Goal: Check status: Check status

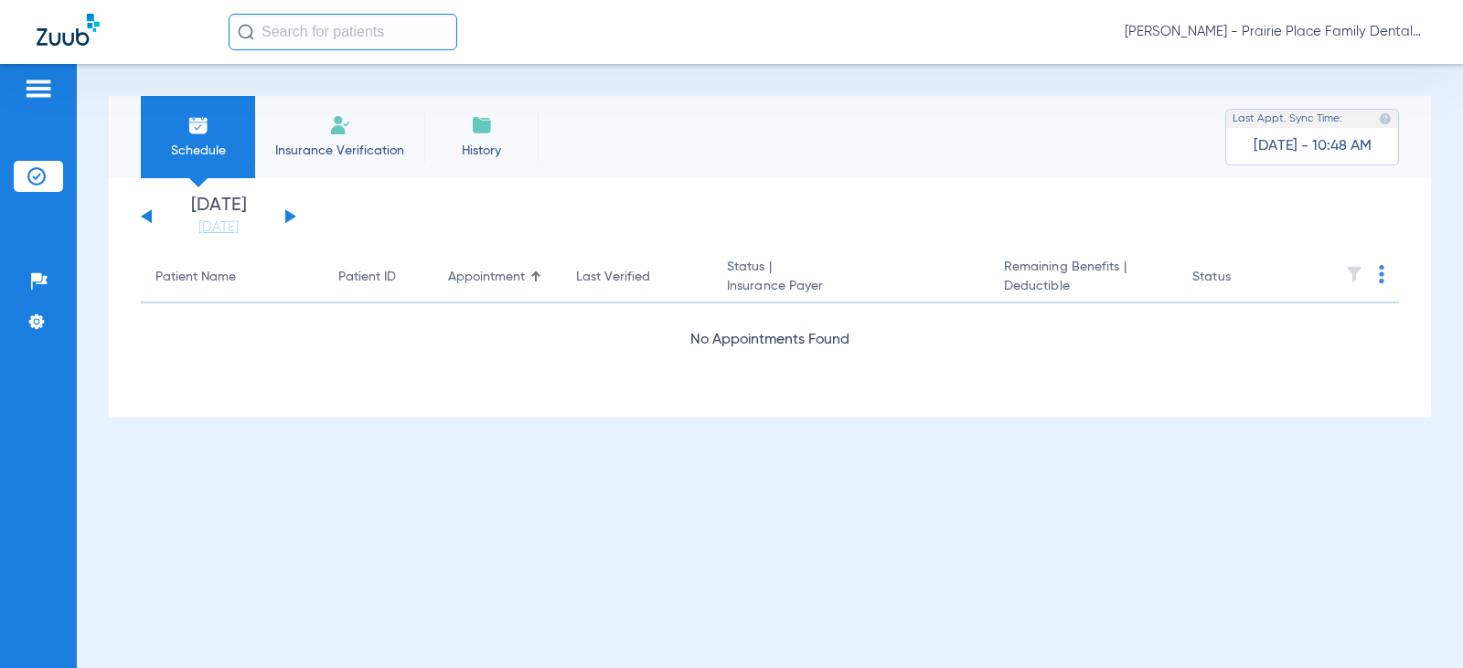
click at [299, 214] on app-single-date-navigator "[DATE] [DATE] [DATE] [DATE] [DATE] [DATE] [DATE] [DATE] [DATE] [DATE] [DATE] [D…" at bounding box center [770, 217] width 1258 height 40
click at [280, 220] on div "[DATE] [DATE] [DATE] [DATE] [DATE] [DATE] [DATE] [DATE] [DATE] [DATE] [DATE] [D…" at bounding box center [218, 217] width 155 height 40
click at [286, 218] on button at bounding box center [290, 216] width 11 height 14
click at [289, 218] on button at bounding box center [290, 216] width 11 height 14
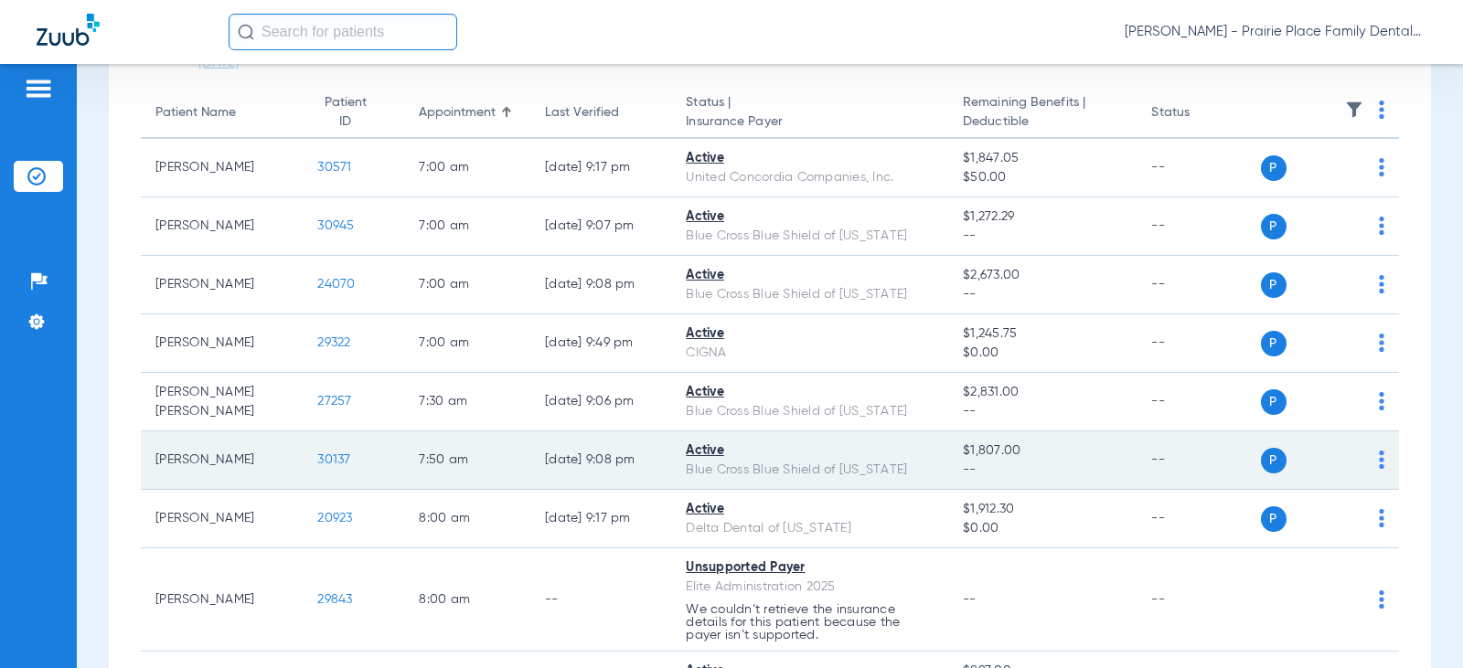
scroll to position [183, 0]
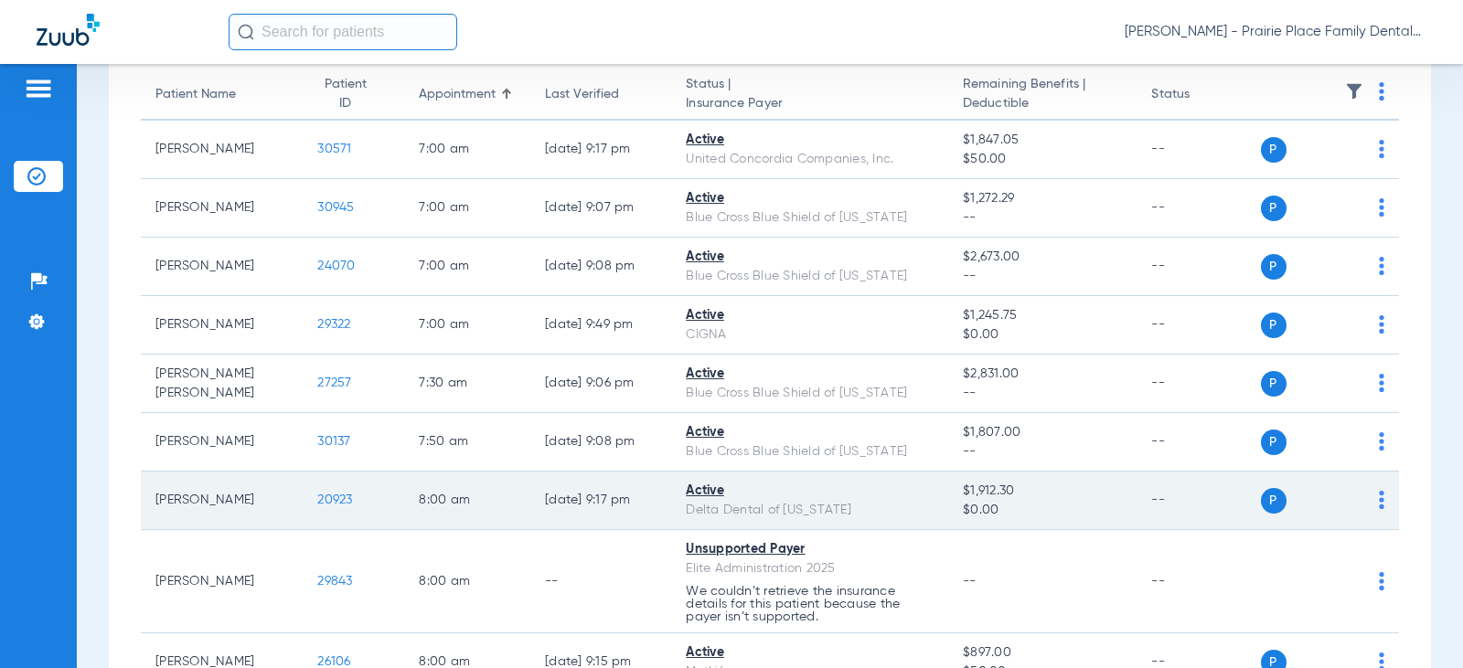
click at [328, 501] on span "20923" at bounding box center [334, 500] width 35 height 13
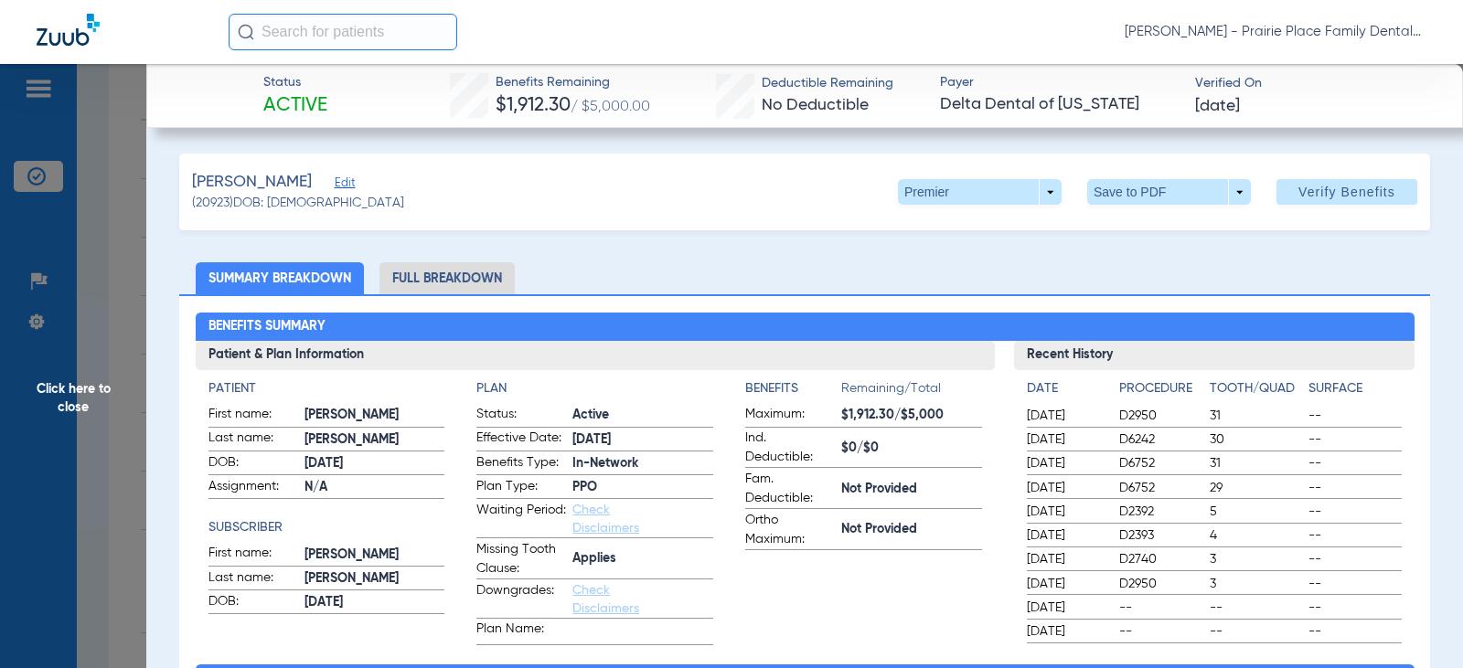
scroll to position [91, 0]
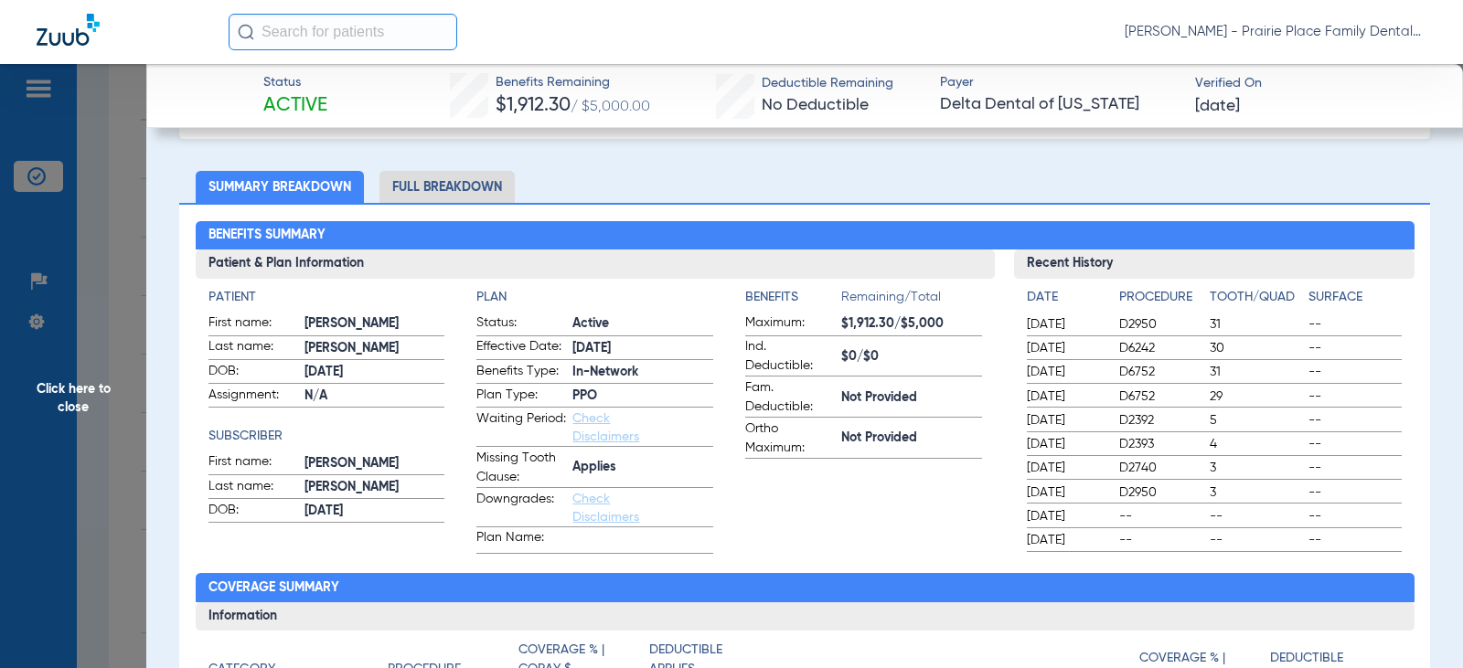
click at [461, 186] on li "Full Breakdown" at bounding box center [446, 187] width 135 height 32
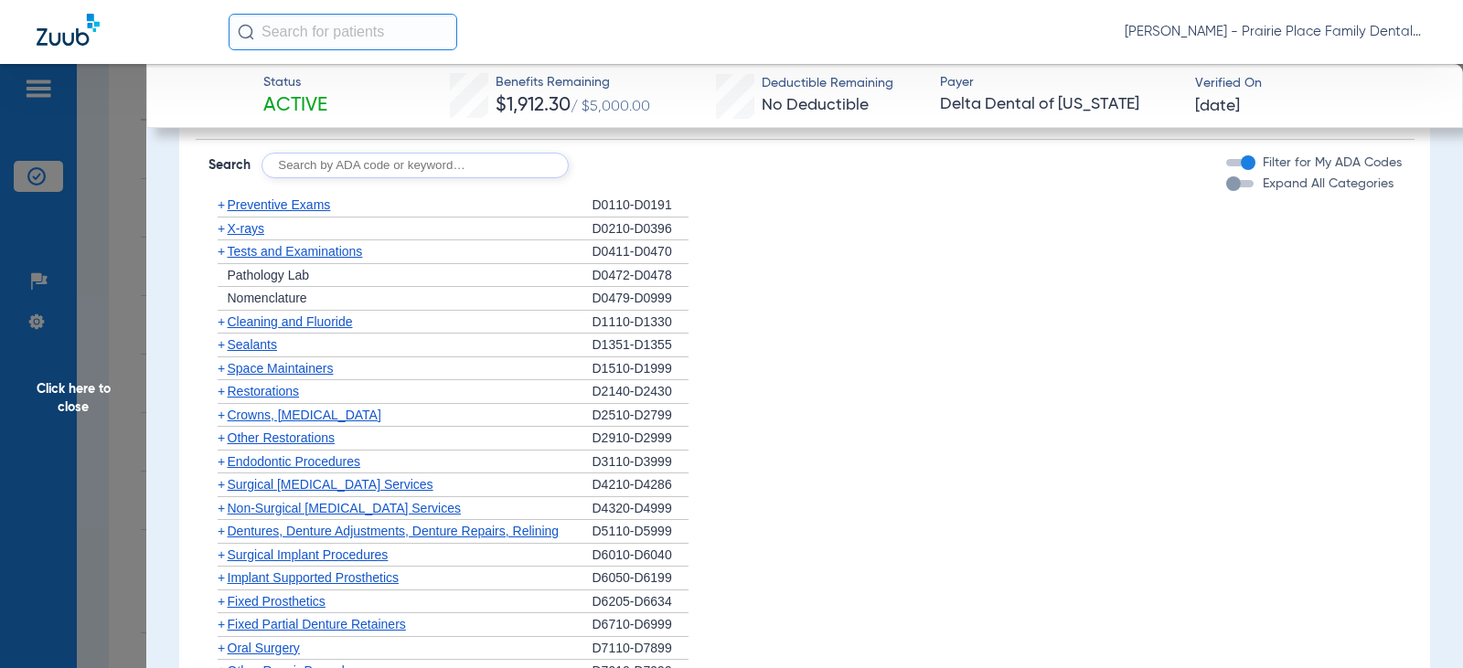
scroll to position [1737, 0]
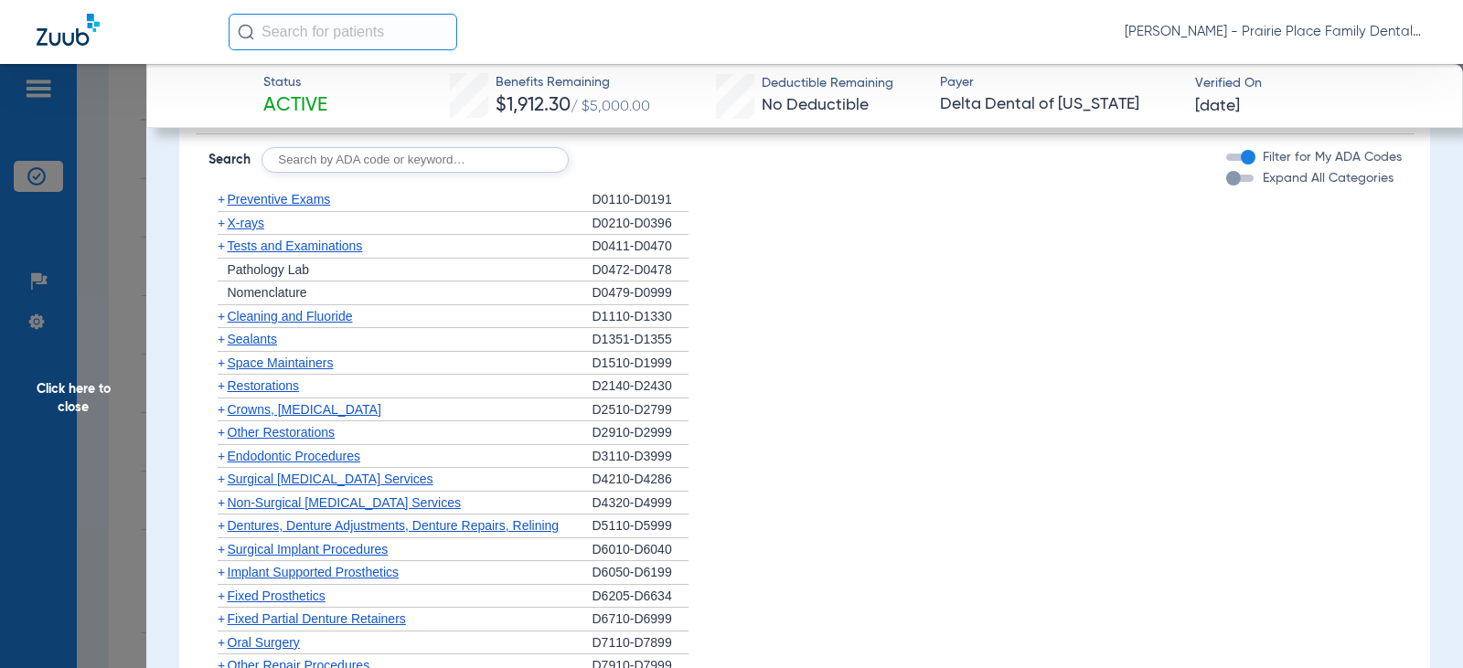
click at [1231, 175] on div "button" at bounding box center [1239, 178] width 27 height 7
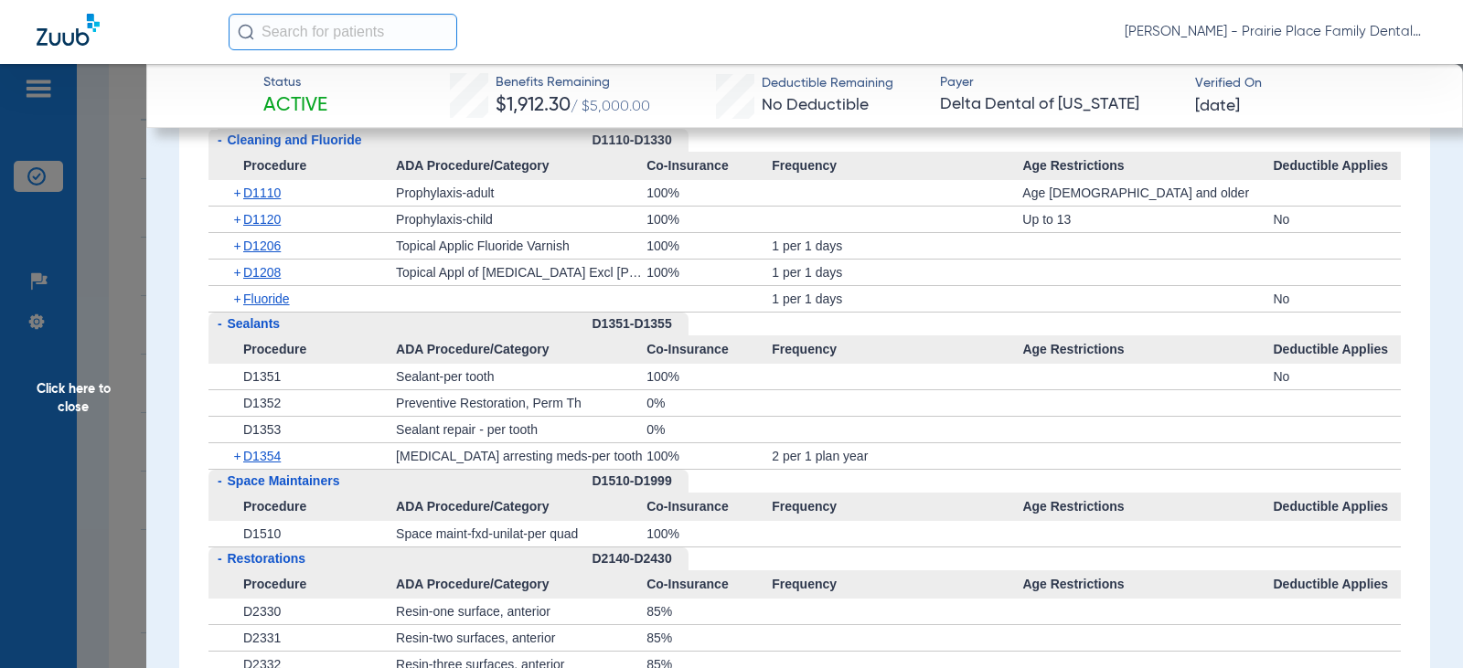
scroll to position [2377, 0]
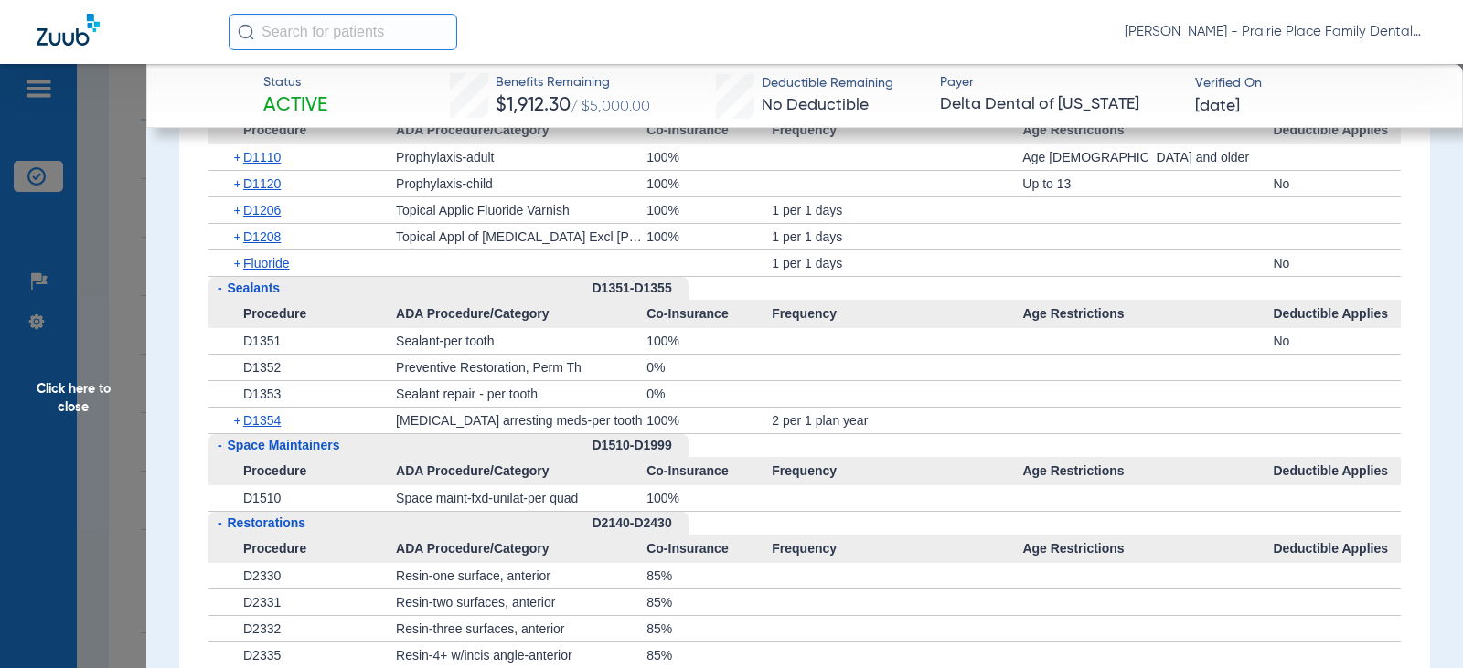
click at [59, 394] on span "Click here to close" at bounding box center [73, 398] width 146 height 668
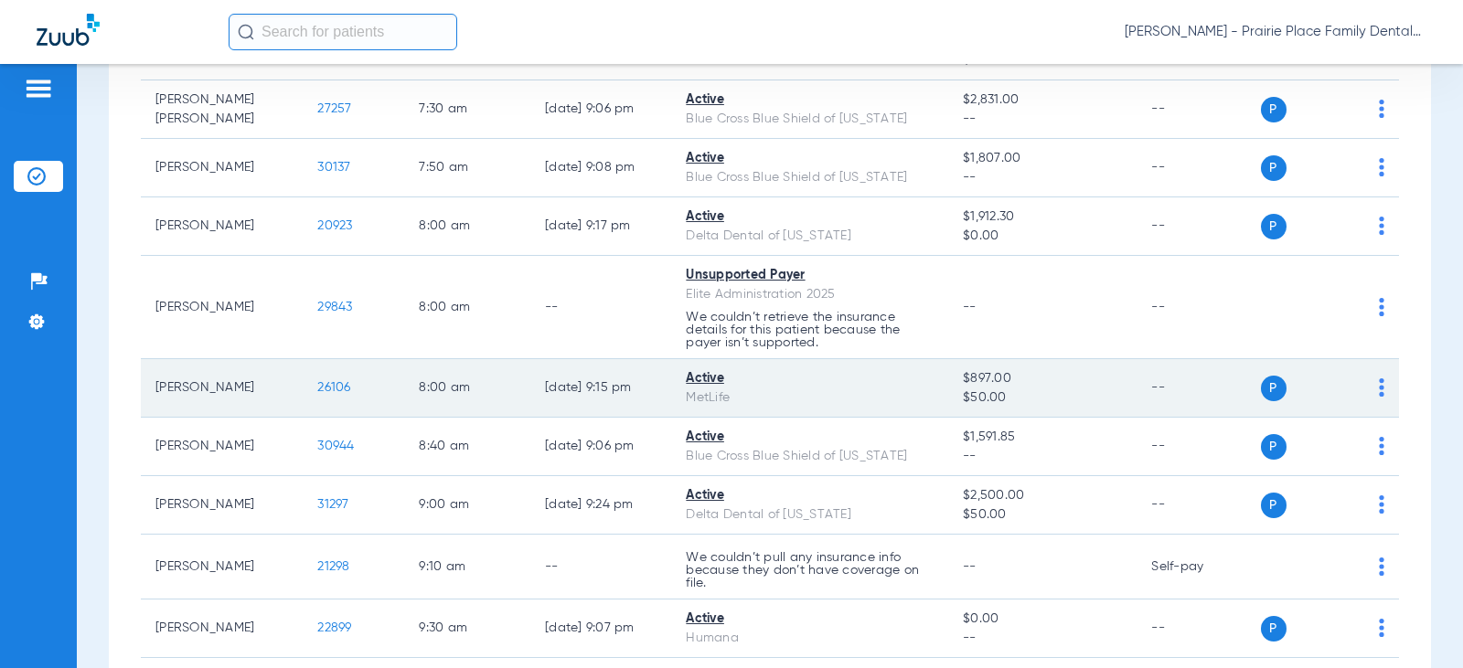
scroll to position [549, 0]
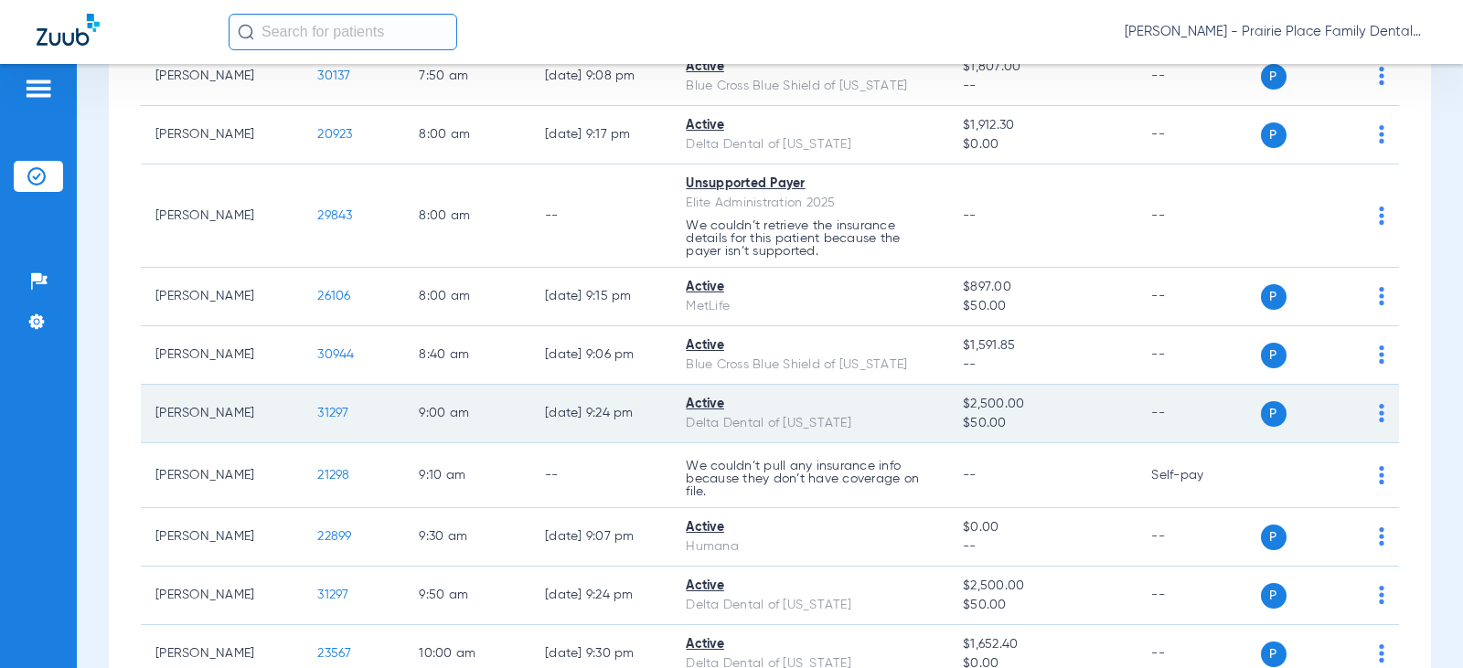
click at [326, 412] on span "31297" at bounding box center [332, 413] width 31 height 13
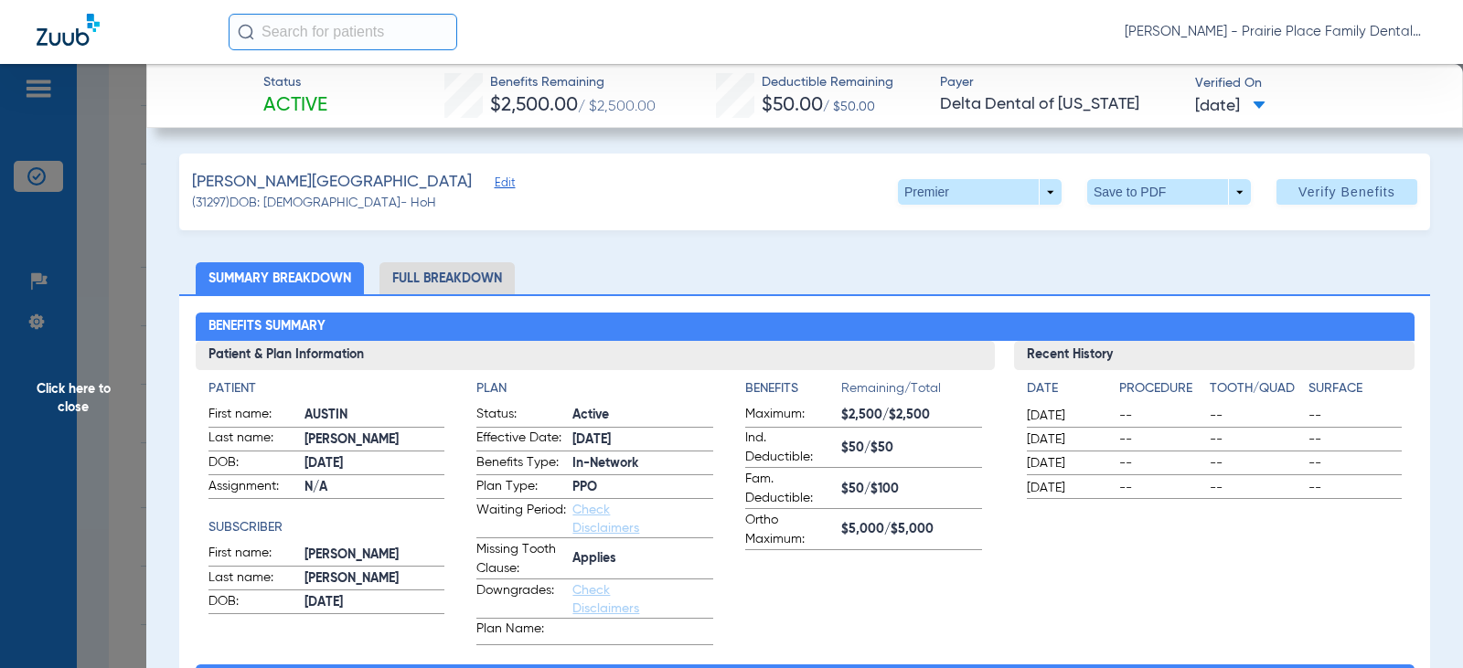
click at [476, 278] on li "Full Breakdown" at bounding box center [446, 278] width 135 height 32
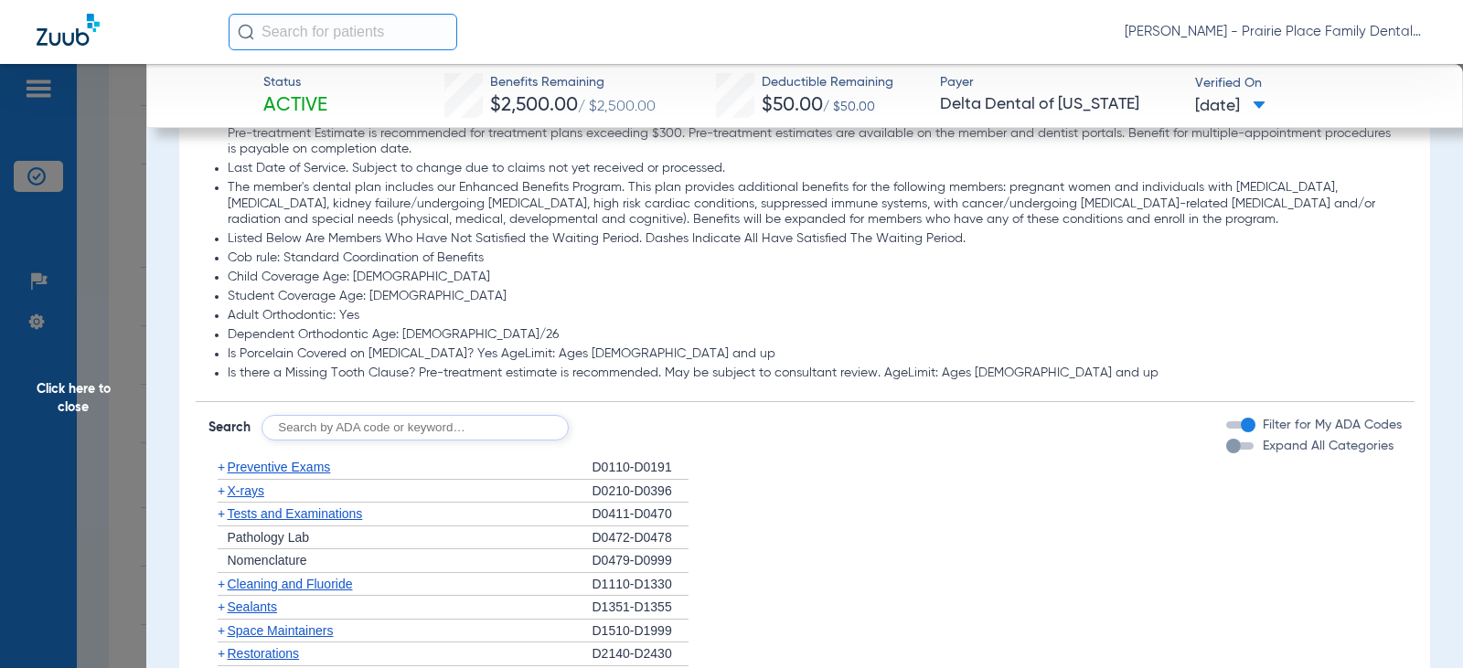
scroll to position [1463, 0]
click at [1232, 442] on div "Expand All Categories" at bounding box center [1309, 445] width 167 height 19
click at [1226, 450] on div "button" at bounding box center [1233, 445] width 15 height 15
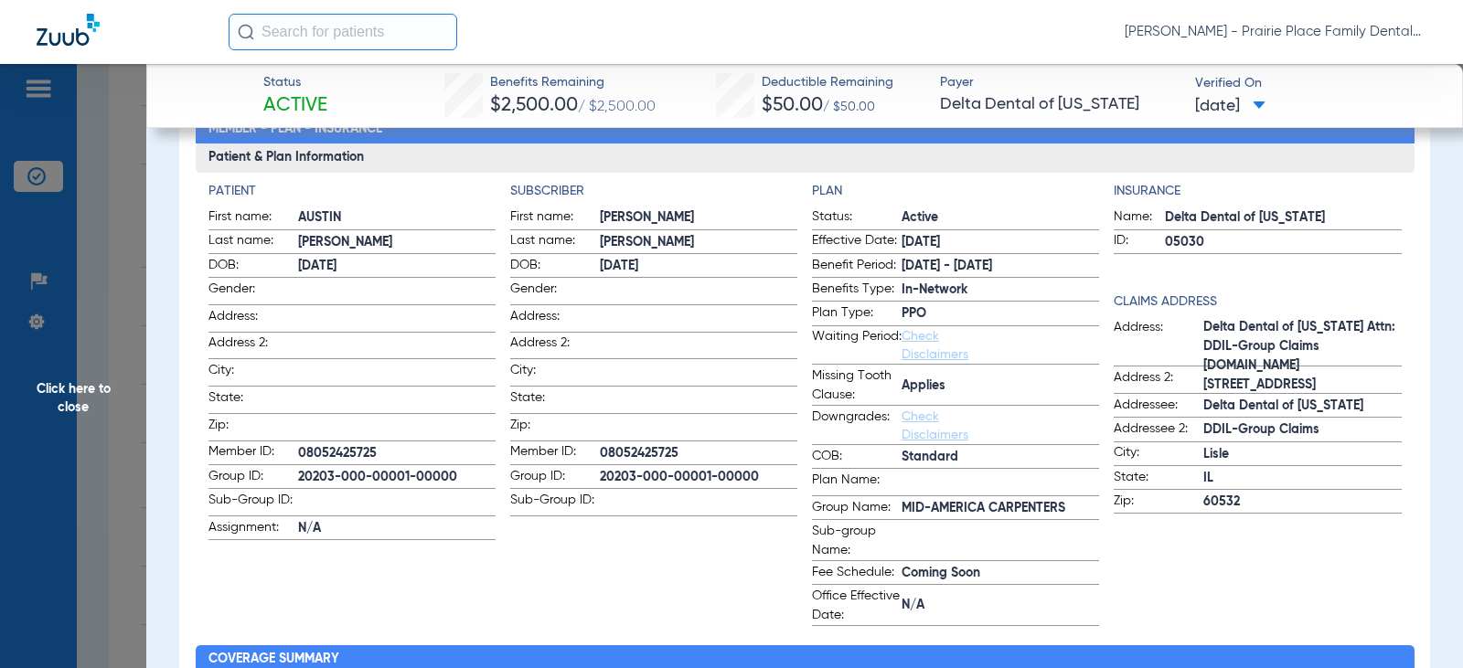
scroll to position [0, 0]
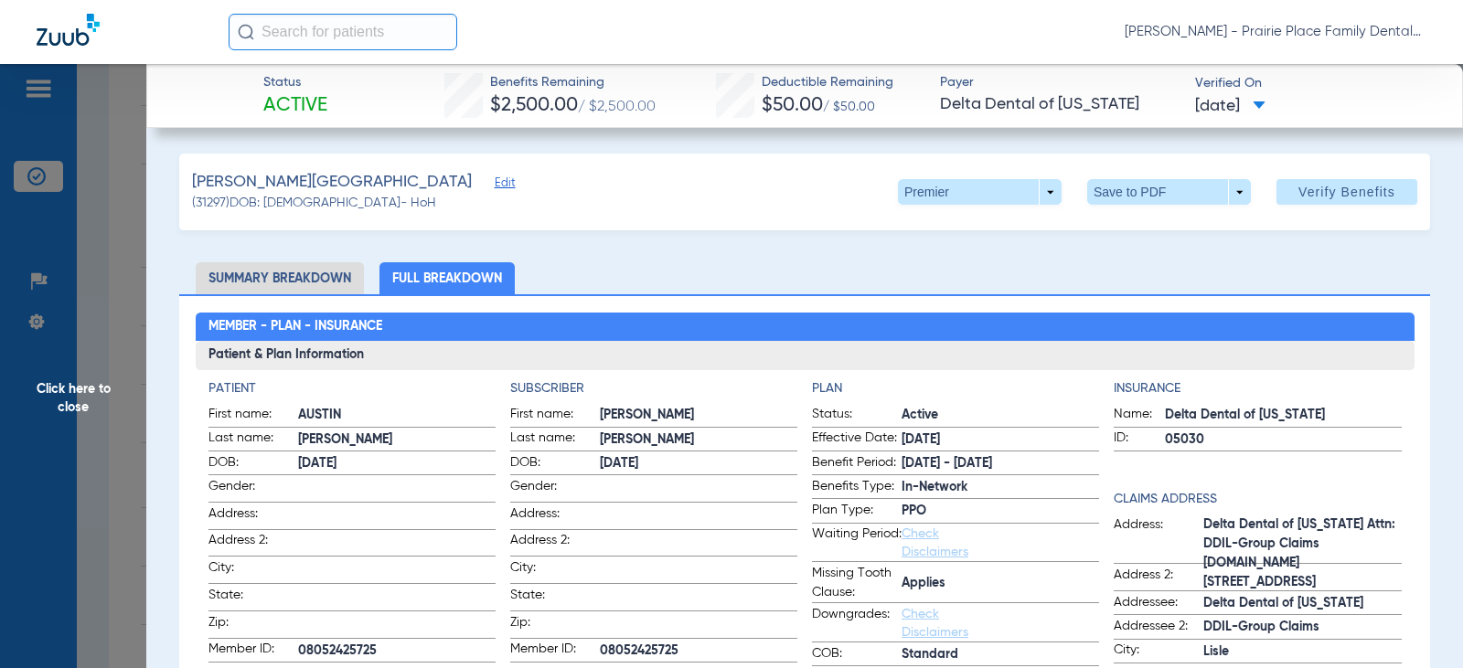
click at [59, 392] on span "Click here to close" at bounding box center [73, 398] width 146 height 668
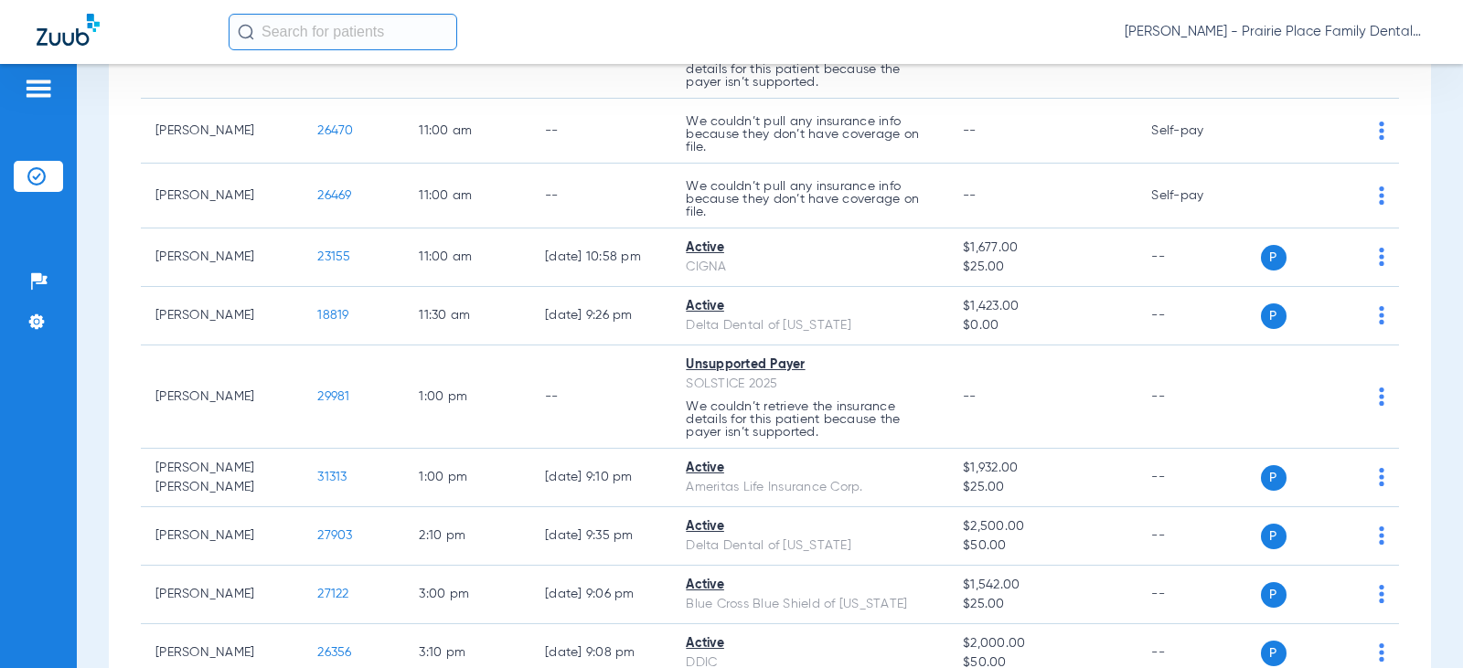
scroll to position [1371, 0]
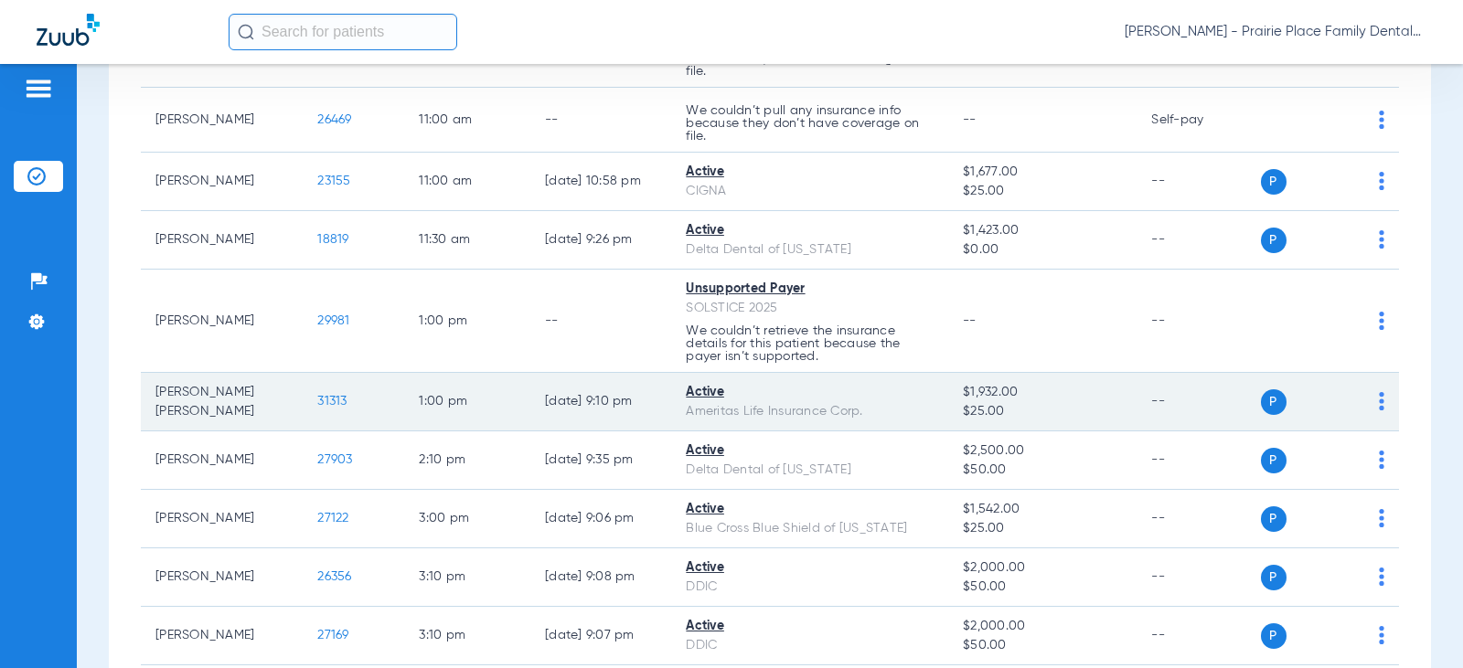
click at [317, 405] on span "31313" at bounding box center [331, 401] width 29 height 13
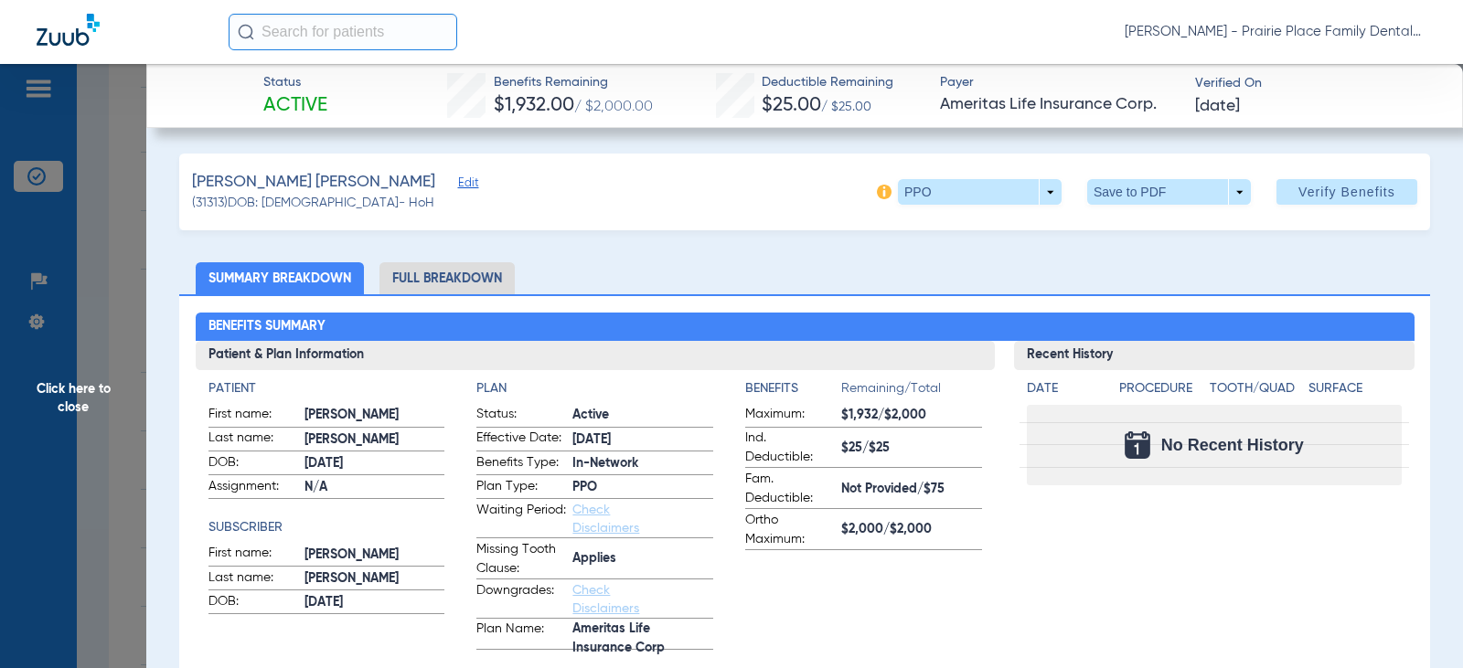
click at [78, 392] on span "Click here to close" at bounding box center [73, 398] width 146 height 668
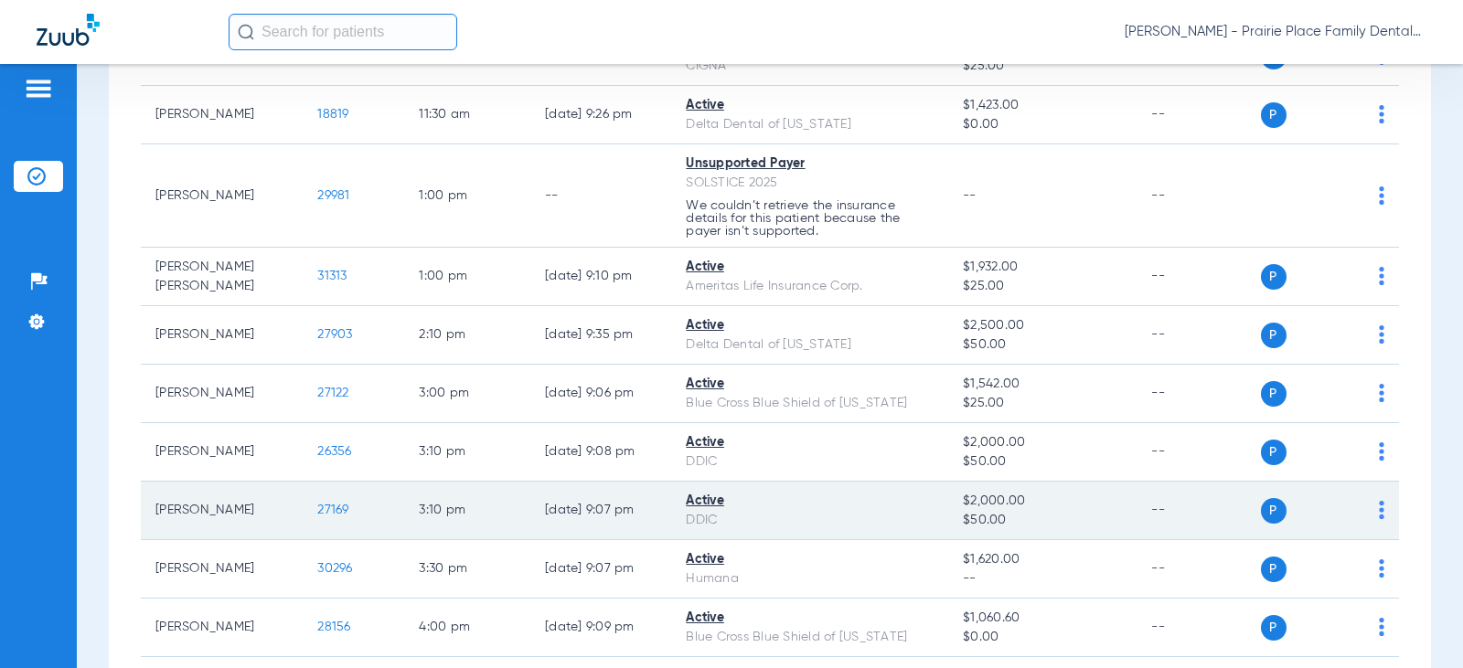
scroll to position [1603, 0]
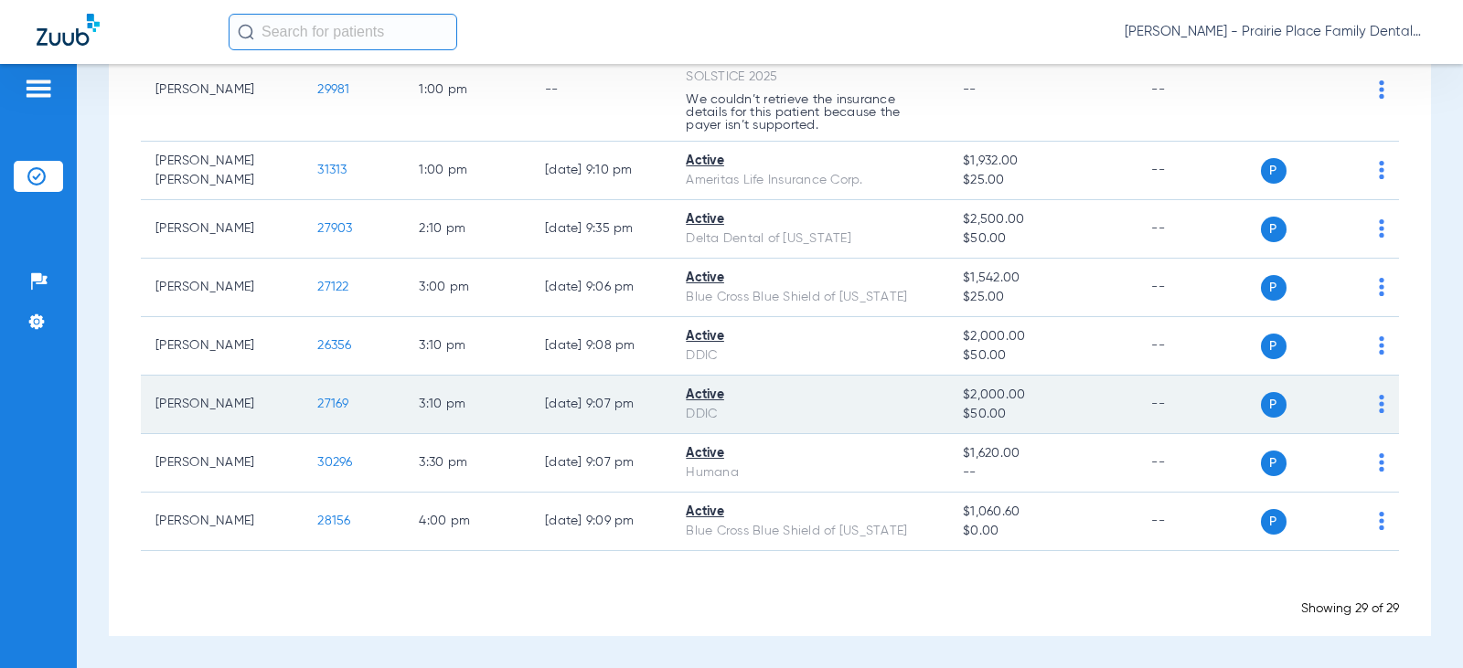
click at [327, 404] on span "27169" at bounding box center [332, 404] width 31 height 13
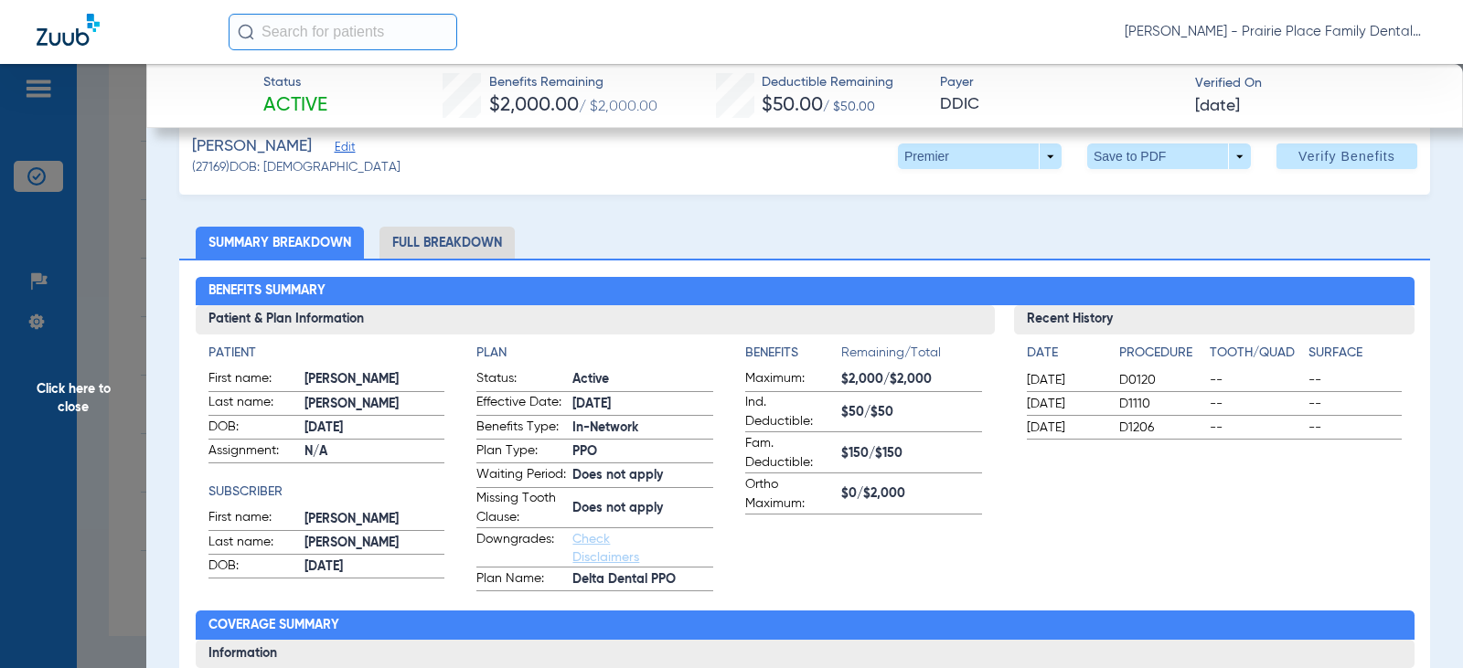
scroll to position [0, 0]
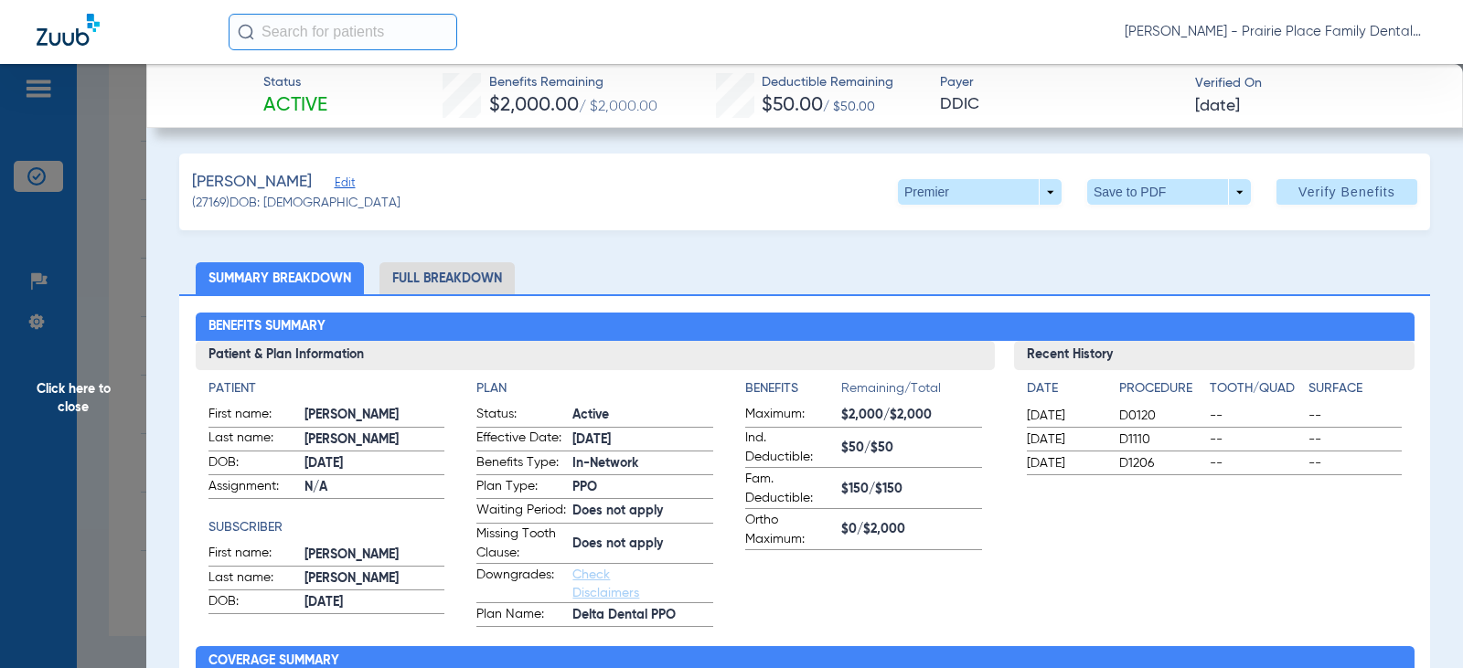
click at [463, 265] on li "Full Breakdown" at bounding box center [446, 278] width 135 height 32
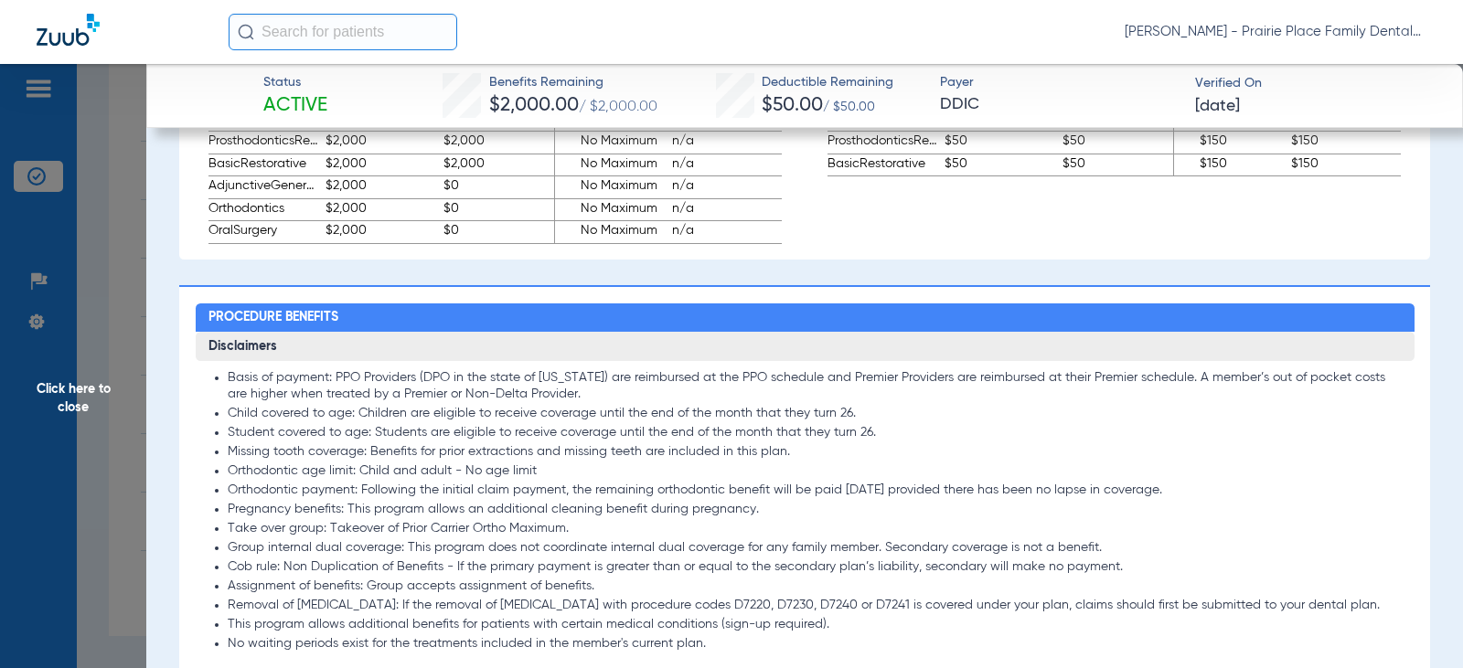
scroll to position [1554, 0]
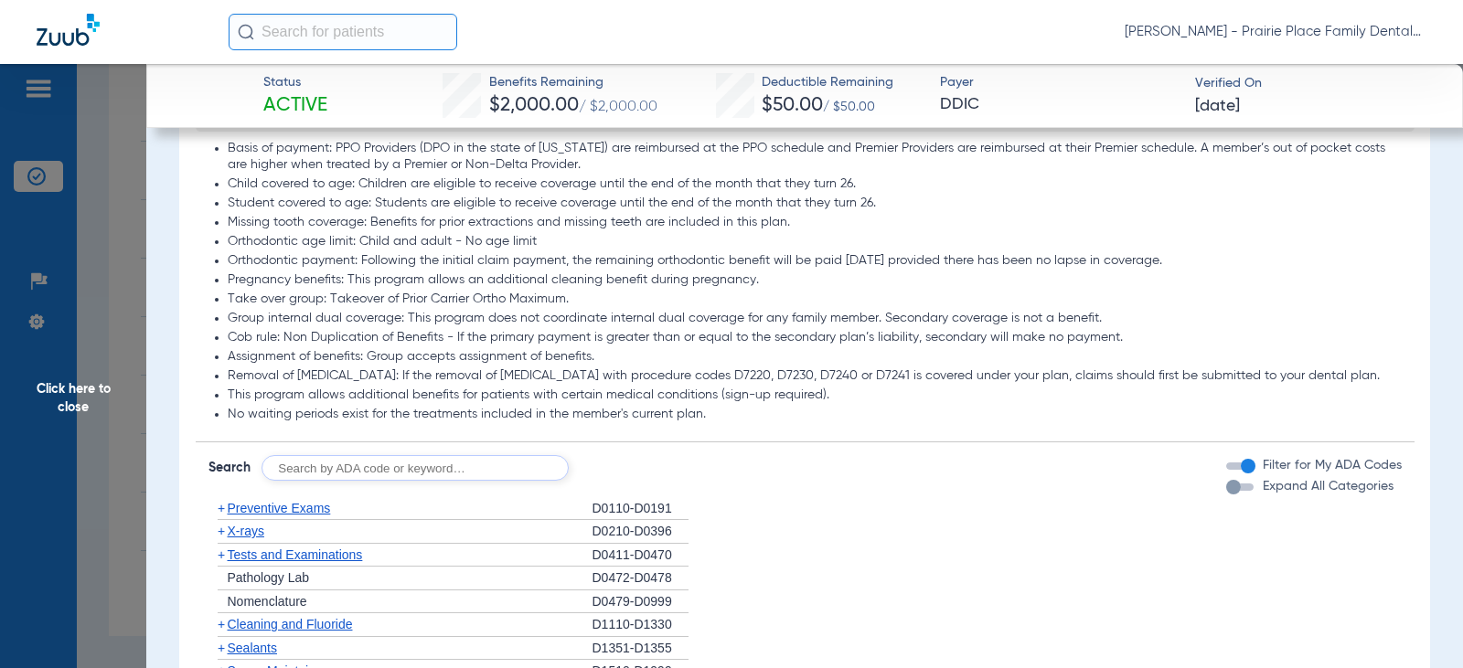
click at [1240, 491] on button "Expand All Categories" at bounding box center [1242, 487] width 33 height 7
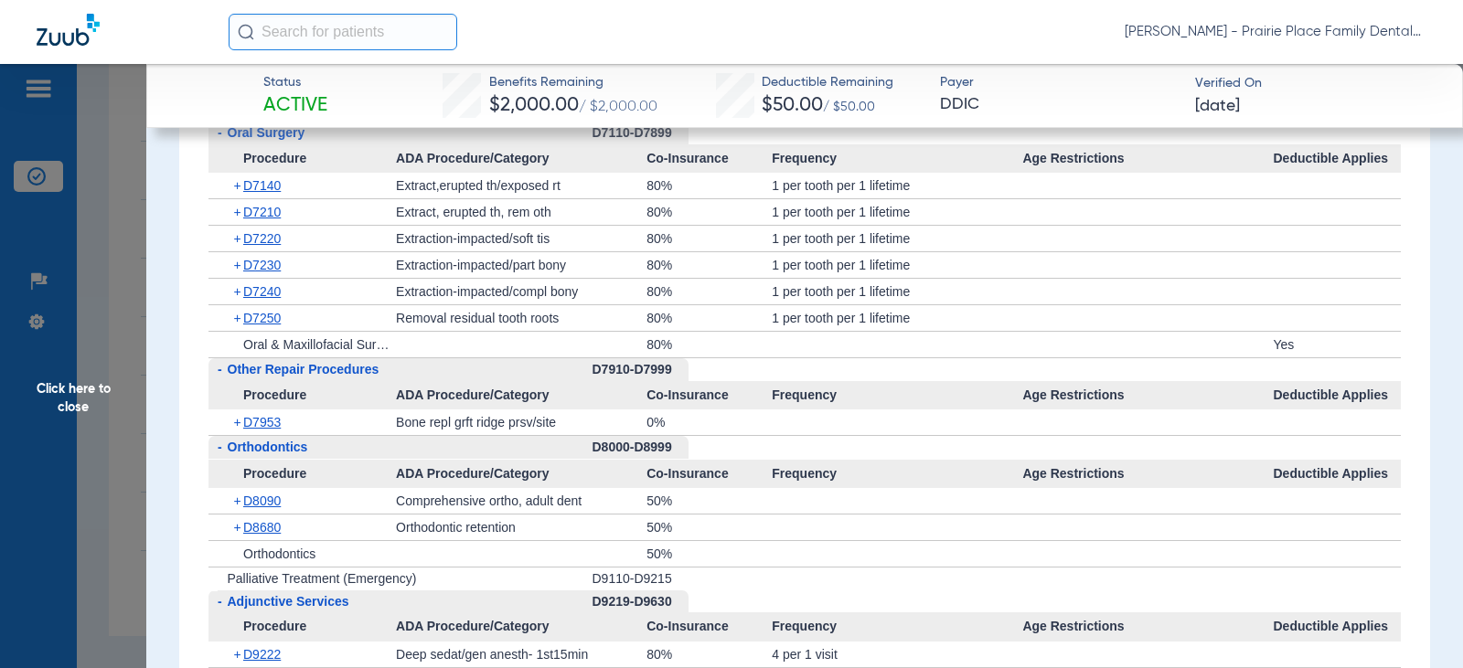
scroll to position [4879, 0]
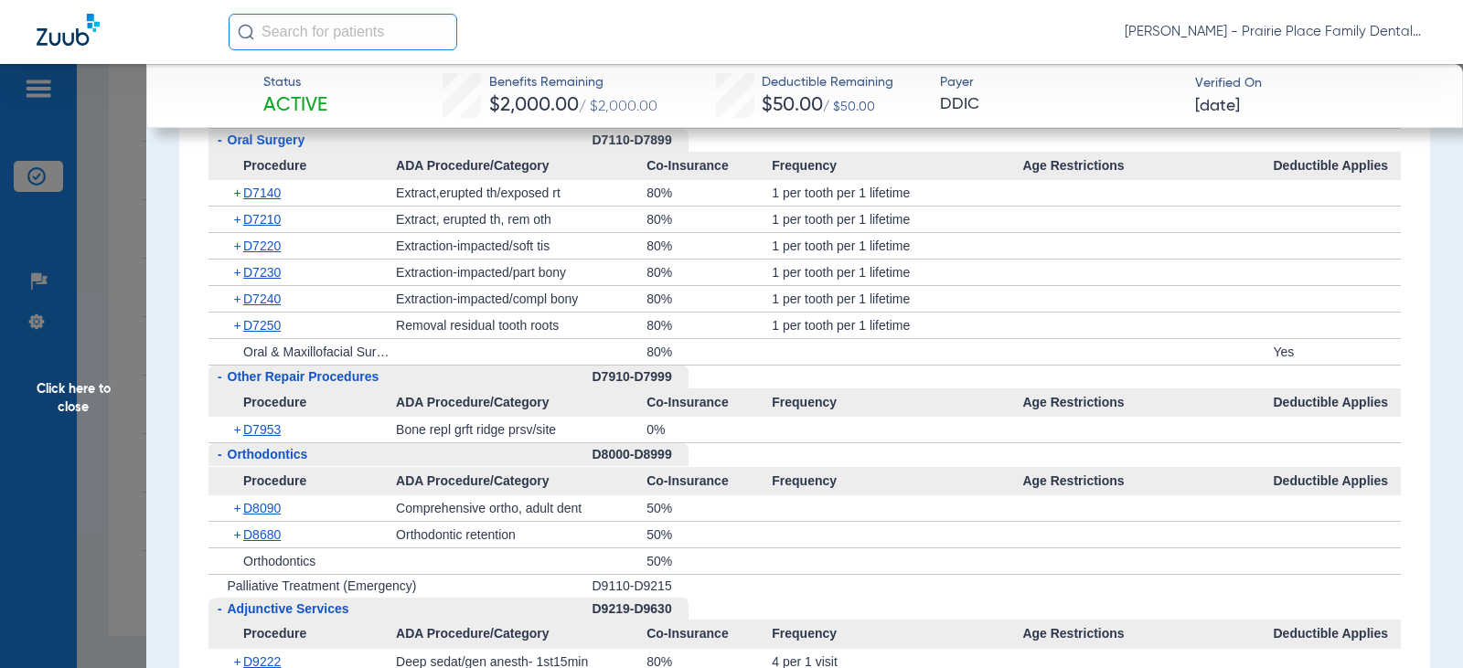
click at [70, 385] on span "Click here to close" at bounding box center [73, 398] width 146 height 668
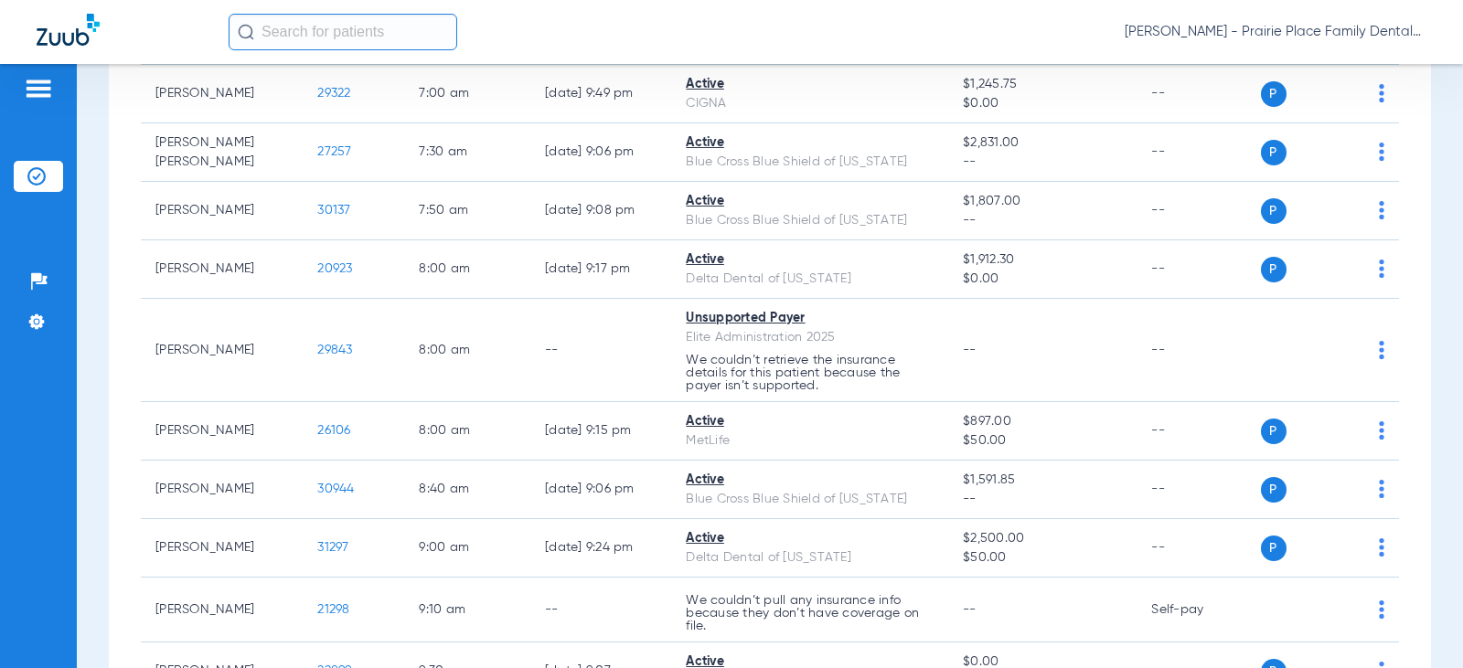
scroll to position [0, 0]
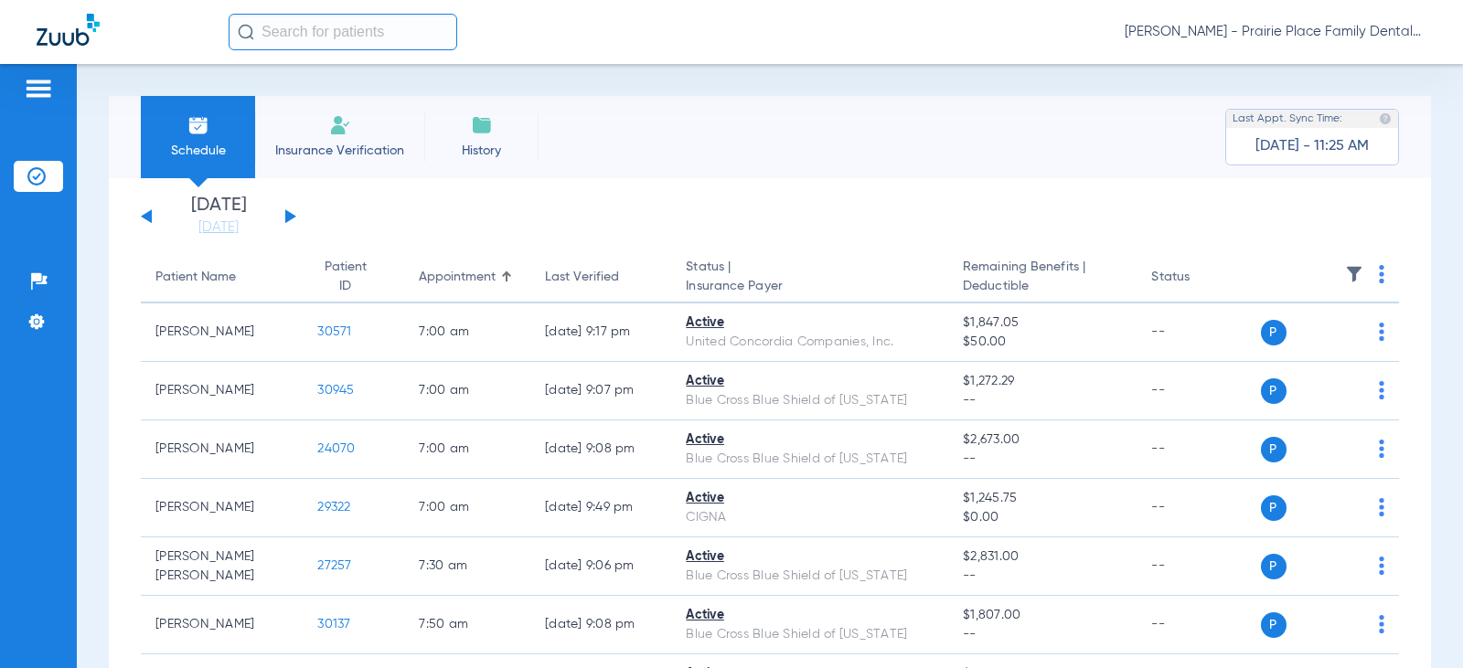
click at [286, 215] on button at bounding box center [290, 216] width 11 height 14
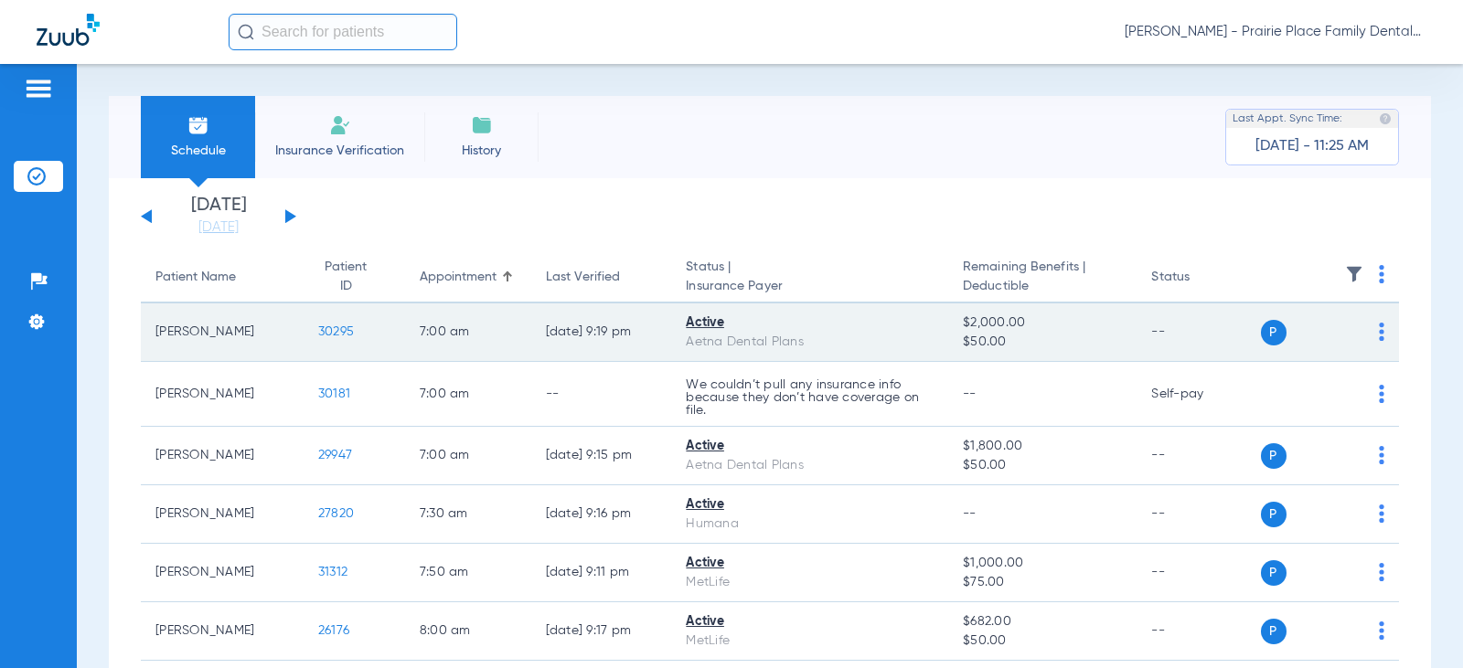
click at [326, 333] on span "30295" at bounding box center [336, 331] width 36 height 13
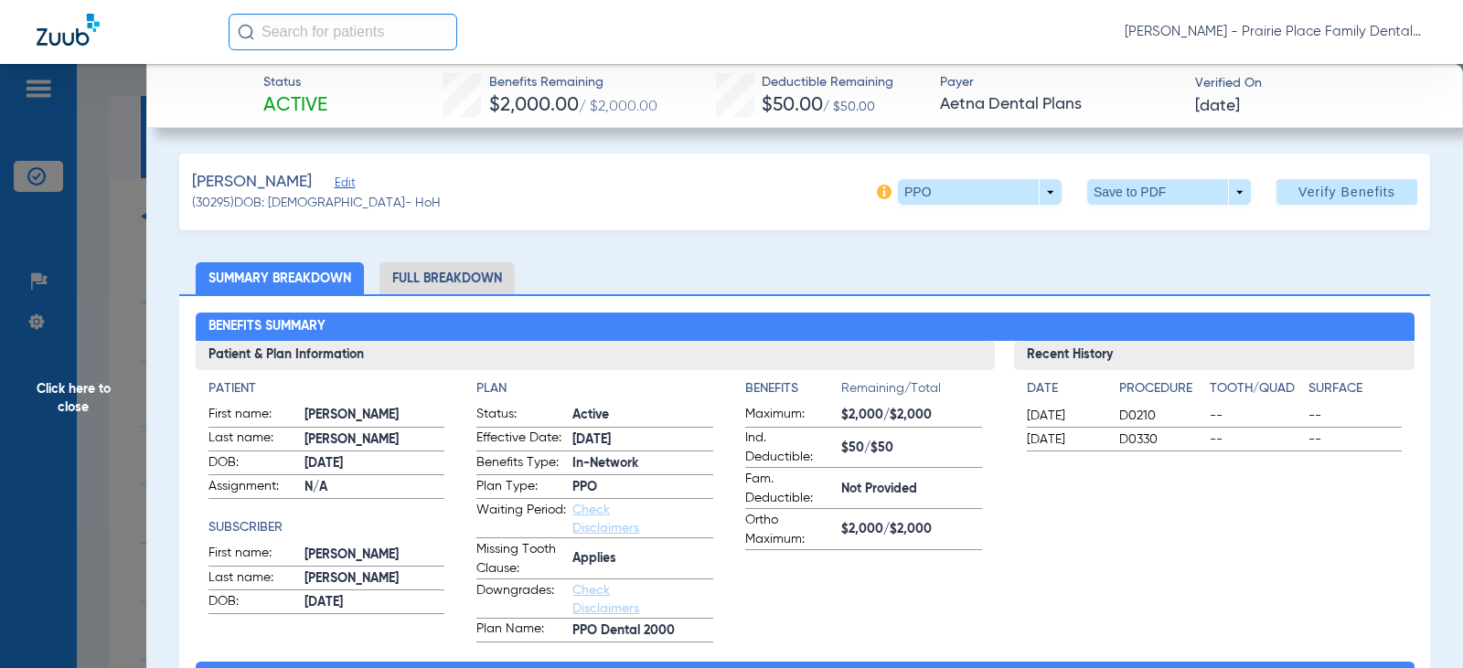
click at [452, 276] on li "Full Breakdown" at bounding box center [446, 278] width 135 height 32
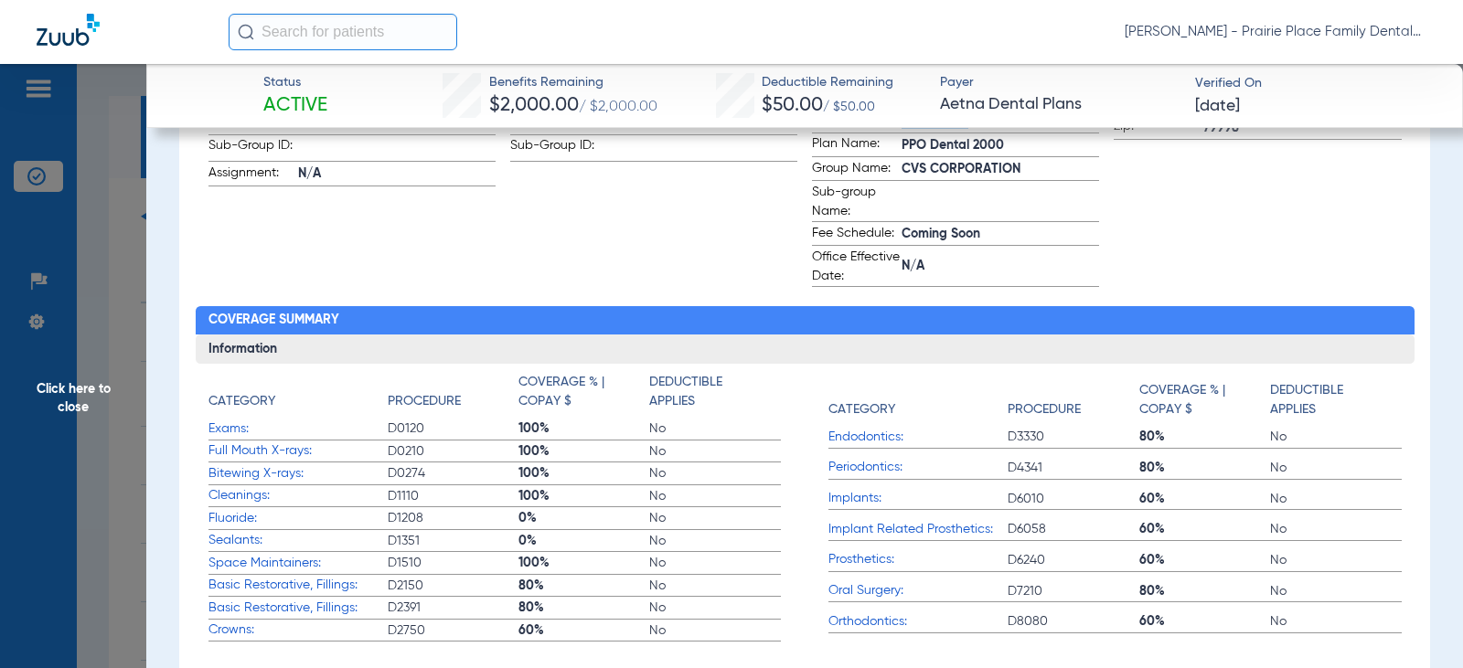
scroll to position [183, 0]
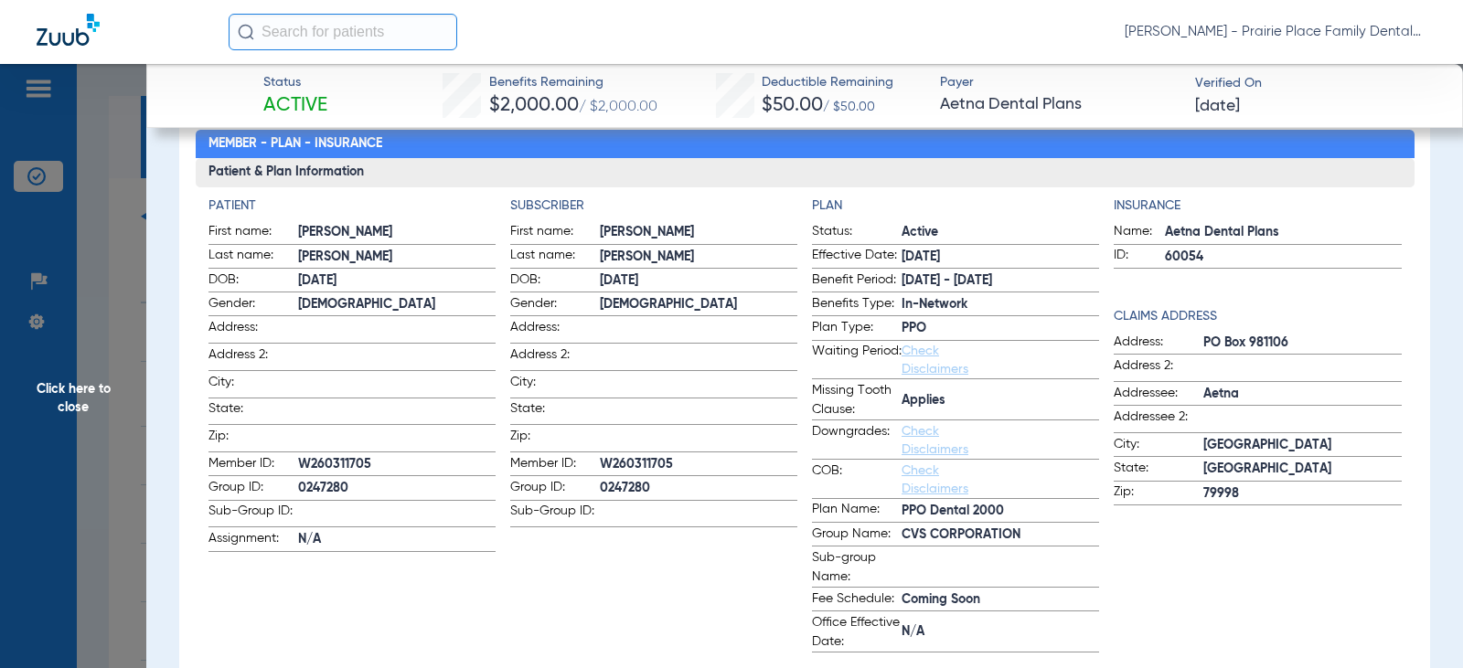
click at [64, 413] on span "Click here to close" at bounding box center [73, 398] width 146 height 668
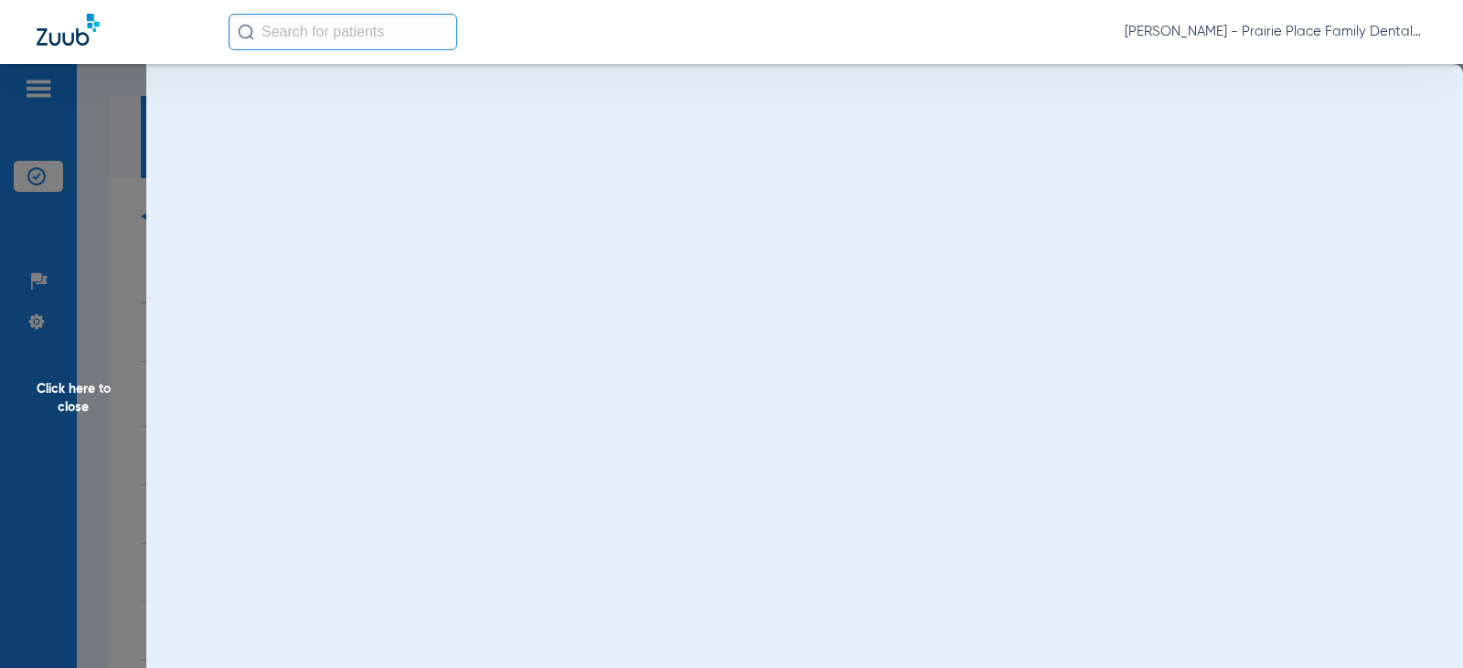
scroll to position [0, 0]
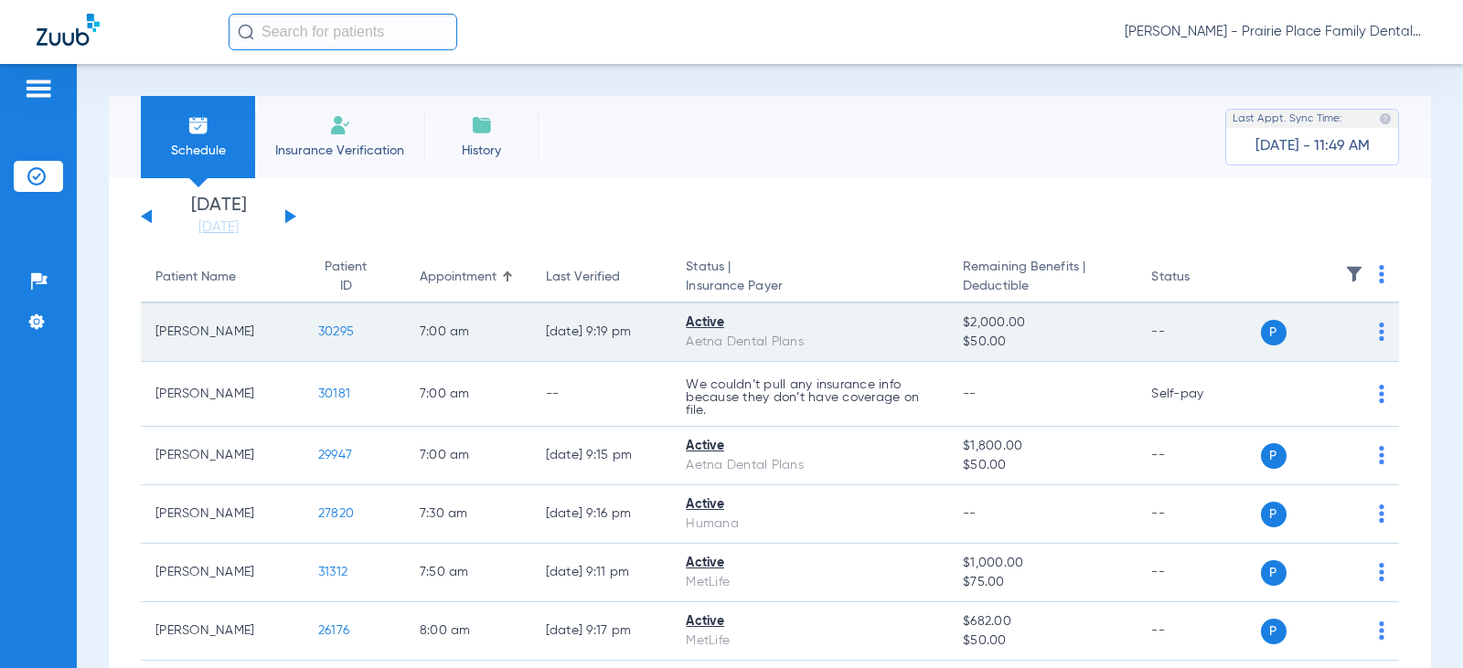
click at [318, 330] on span "30295" at bounding box center [336, 331] width 36 height 13
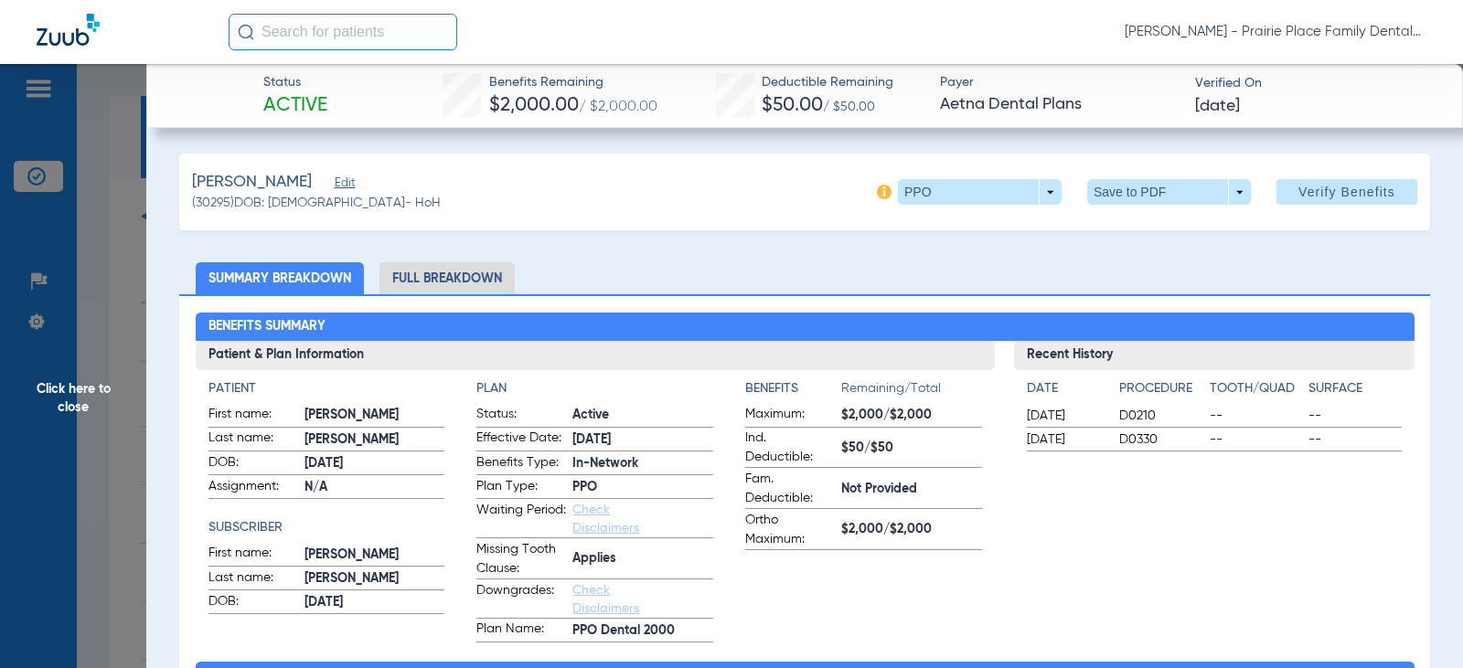
click at [477, 277] on li "Full Breakdown" at bounding box center [446, 278] width 135 height 32
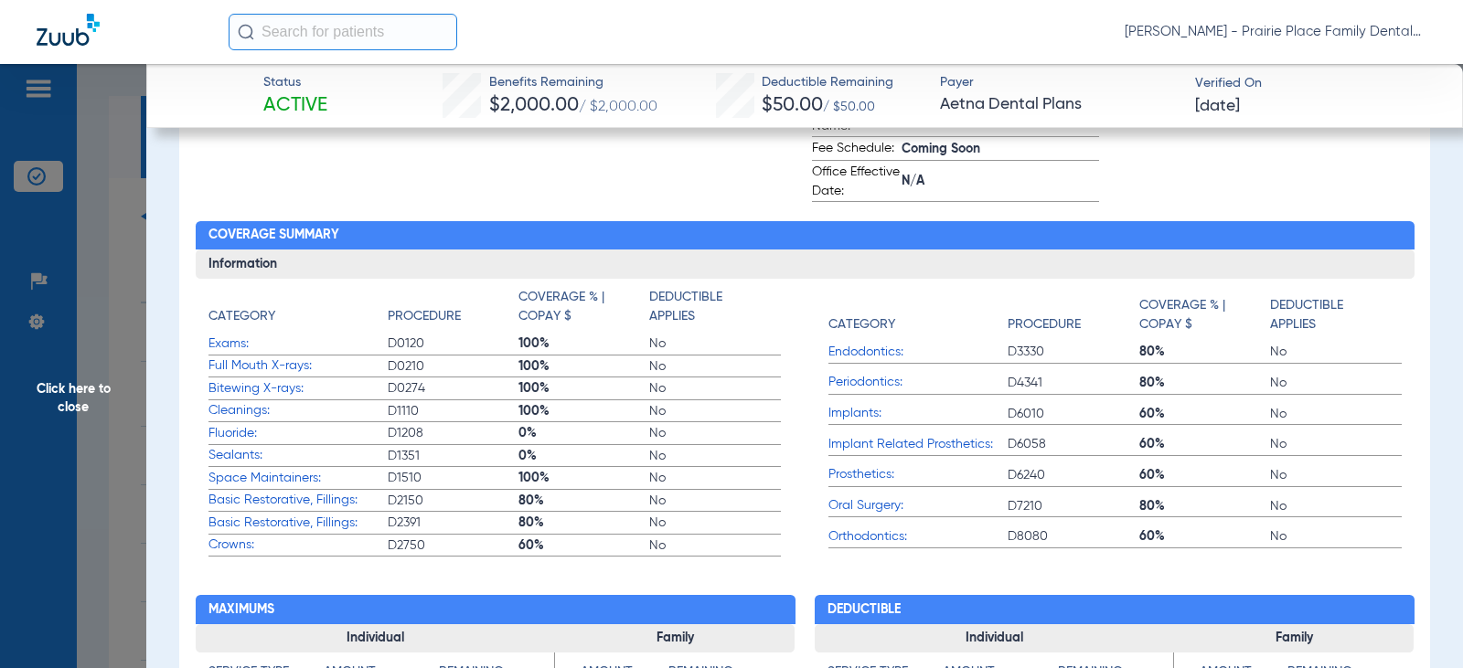
scroll to position [640, 0]
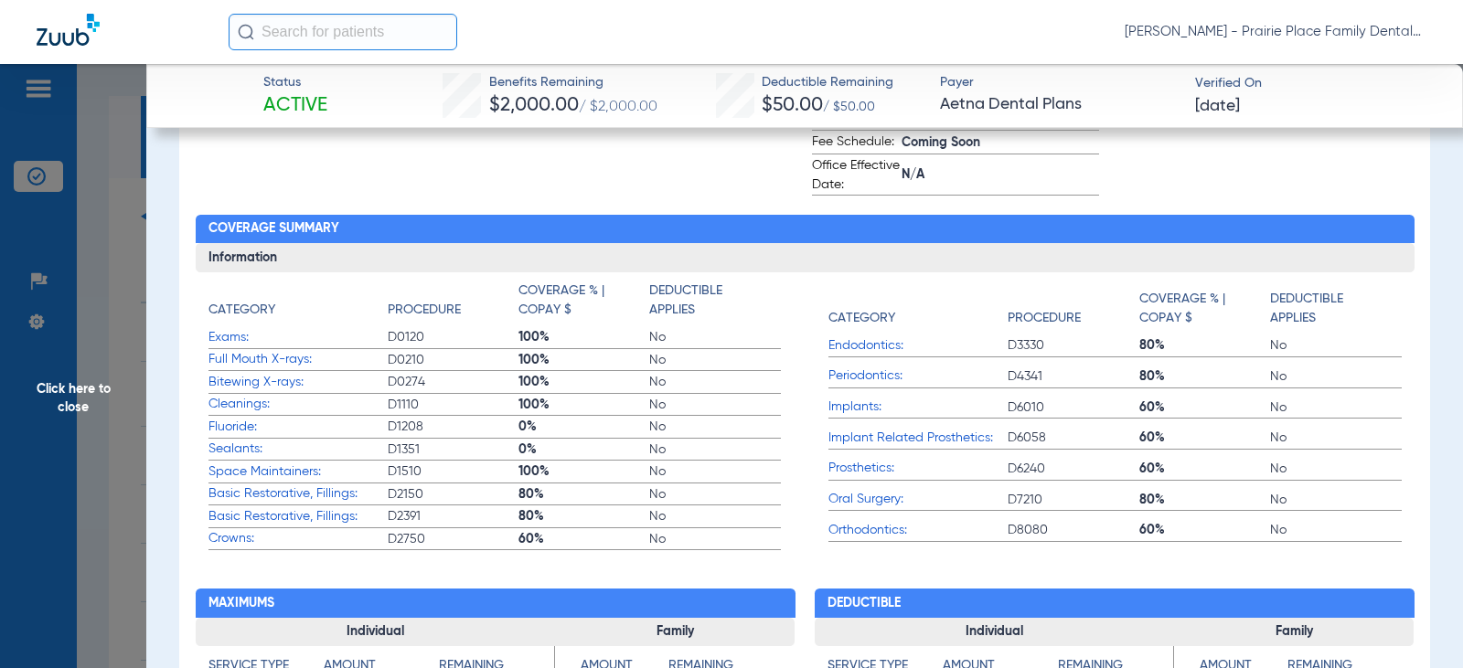
drag, startPoint x: 94, startPoint y: 400, endPoint x: 96, endPoint y: 389, distance: 11.1
click at [94, 400] on span "Click here to close" at bounding box center [73, 398] width 146 height 668
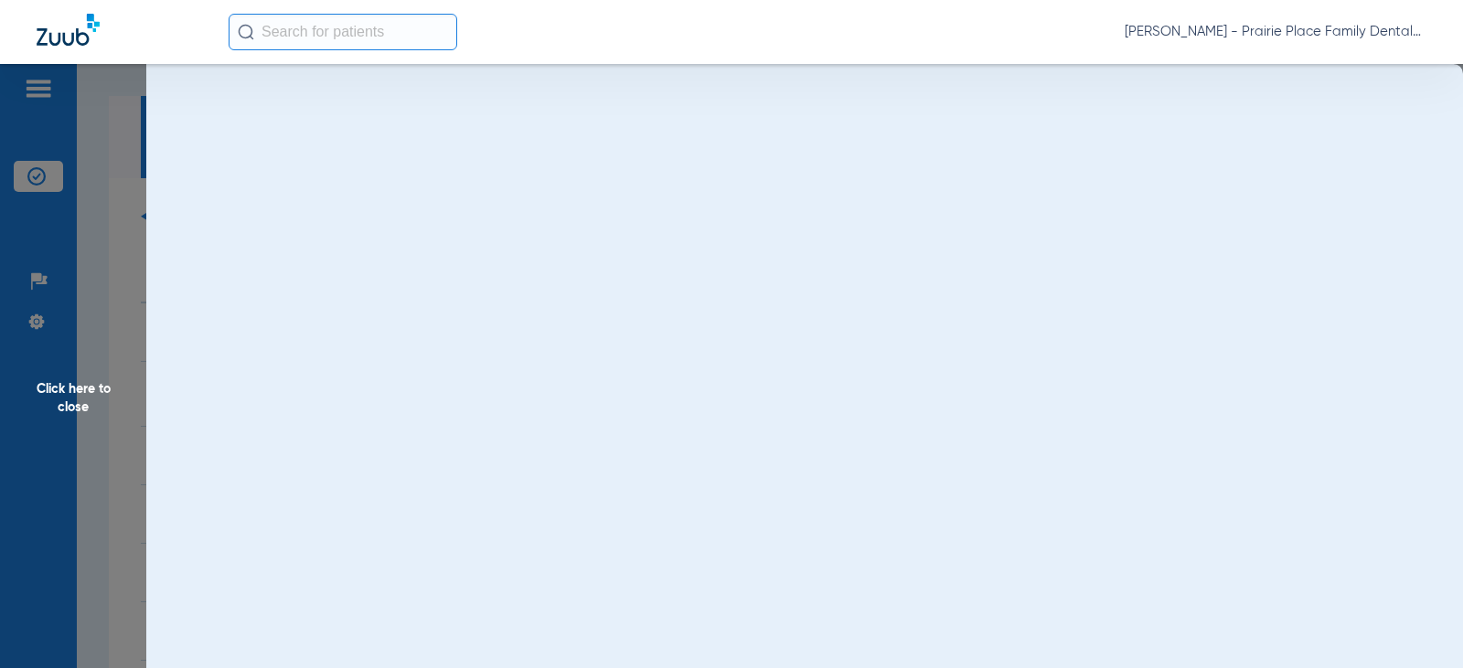
scroll to position [0, 0]
